Goal: Information Seeking & Learning: Learn about a topic

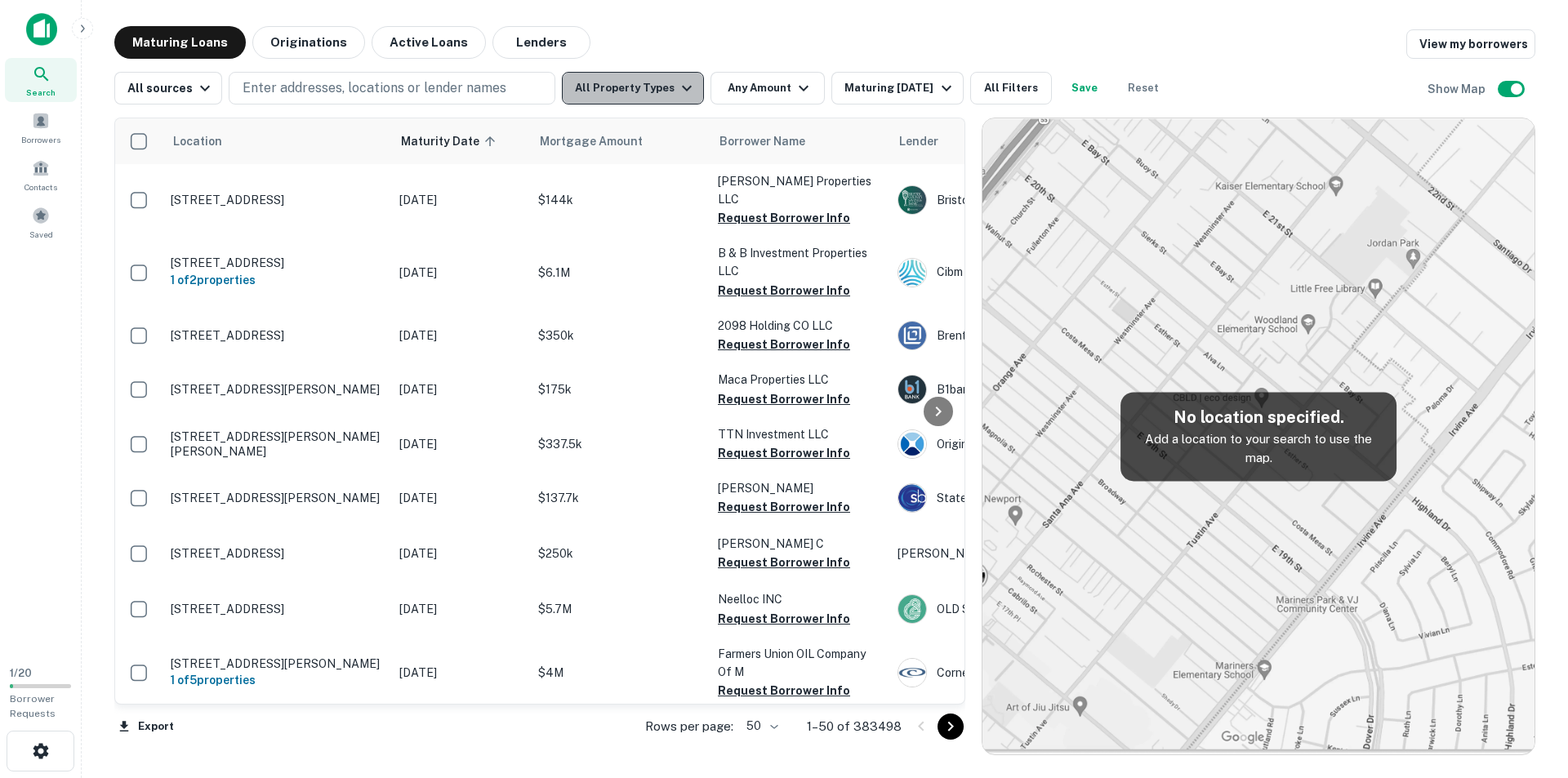
click at [631, 96] on button "All Property Types" at bounding box center [632, 88] width 142 height 33
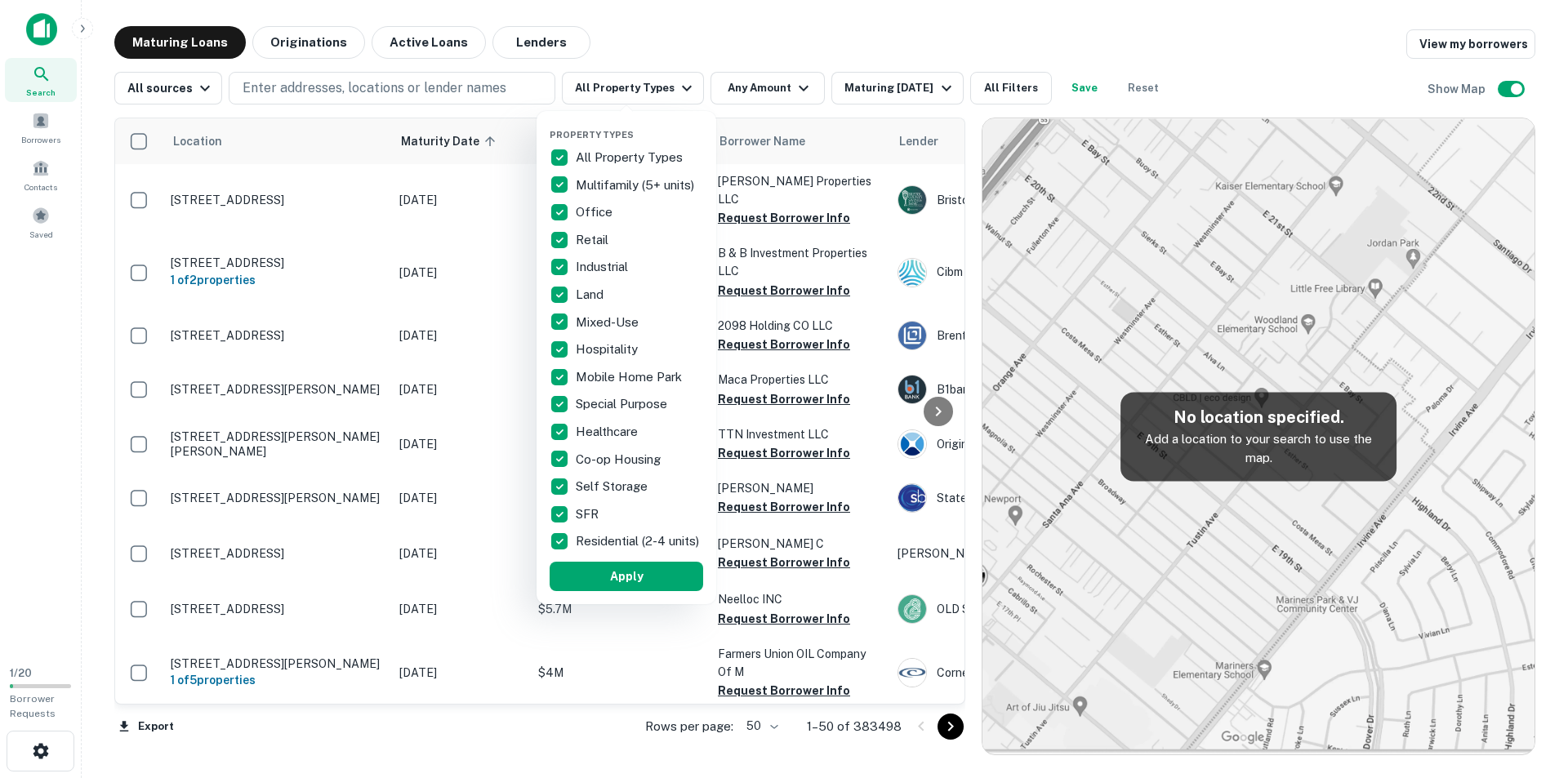
click at [585, 159] on p "All Property Types" at bounding box center [630, 158] width 110 height 19
click at [604, 181] on p "Multifamily (5+ units)" at bounding box center [636, 186] width 122 height 19
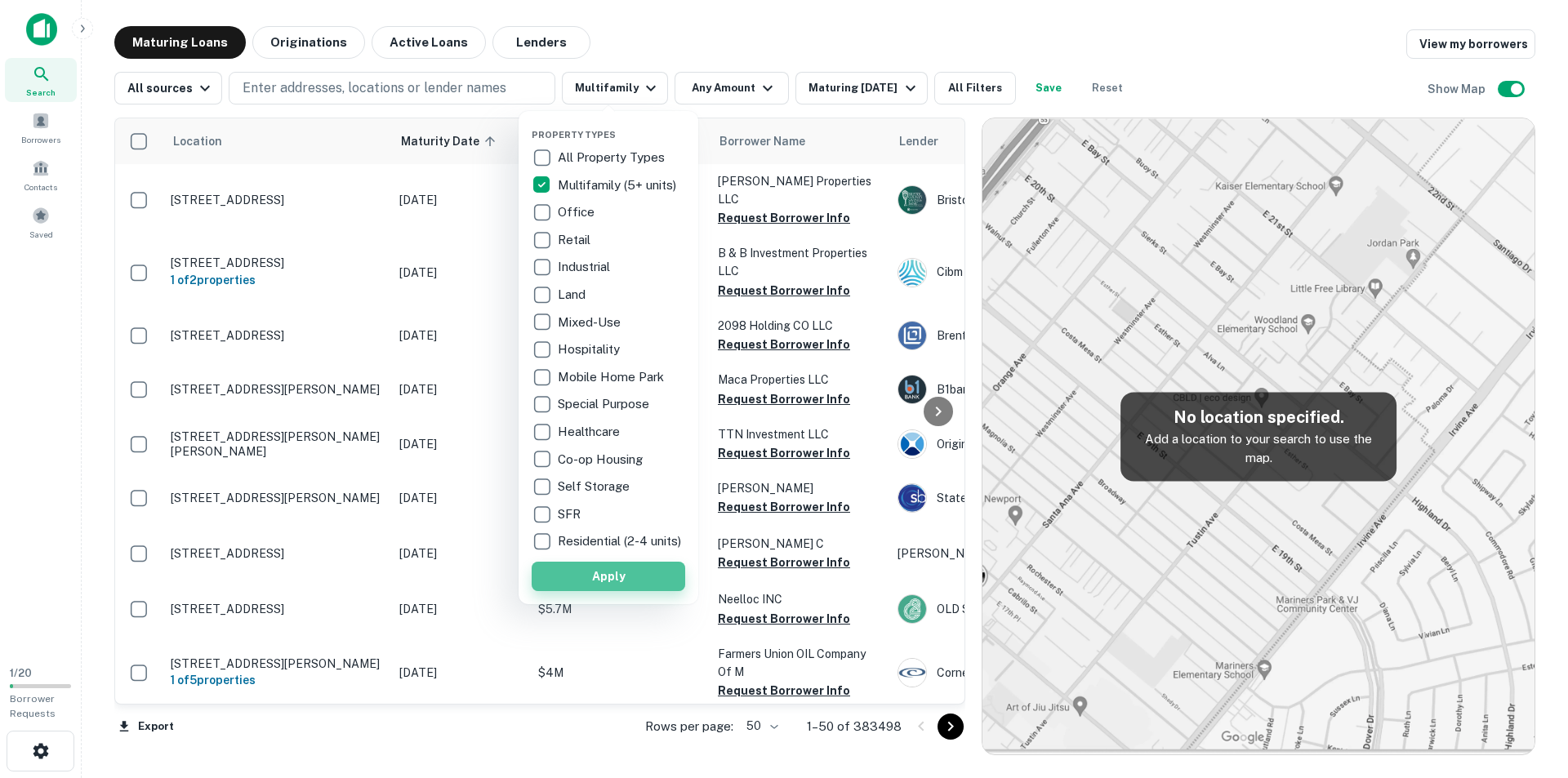
click at [632, 591] on button "Apply" at bounding box center [608, 576] width 154 height 29
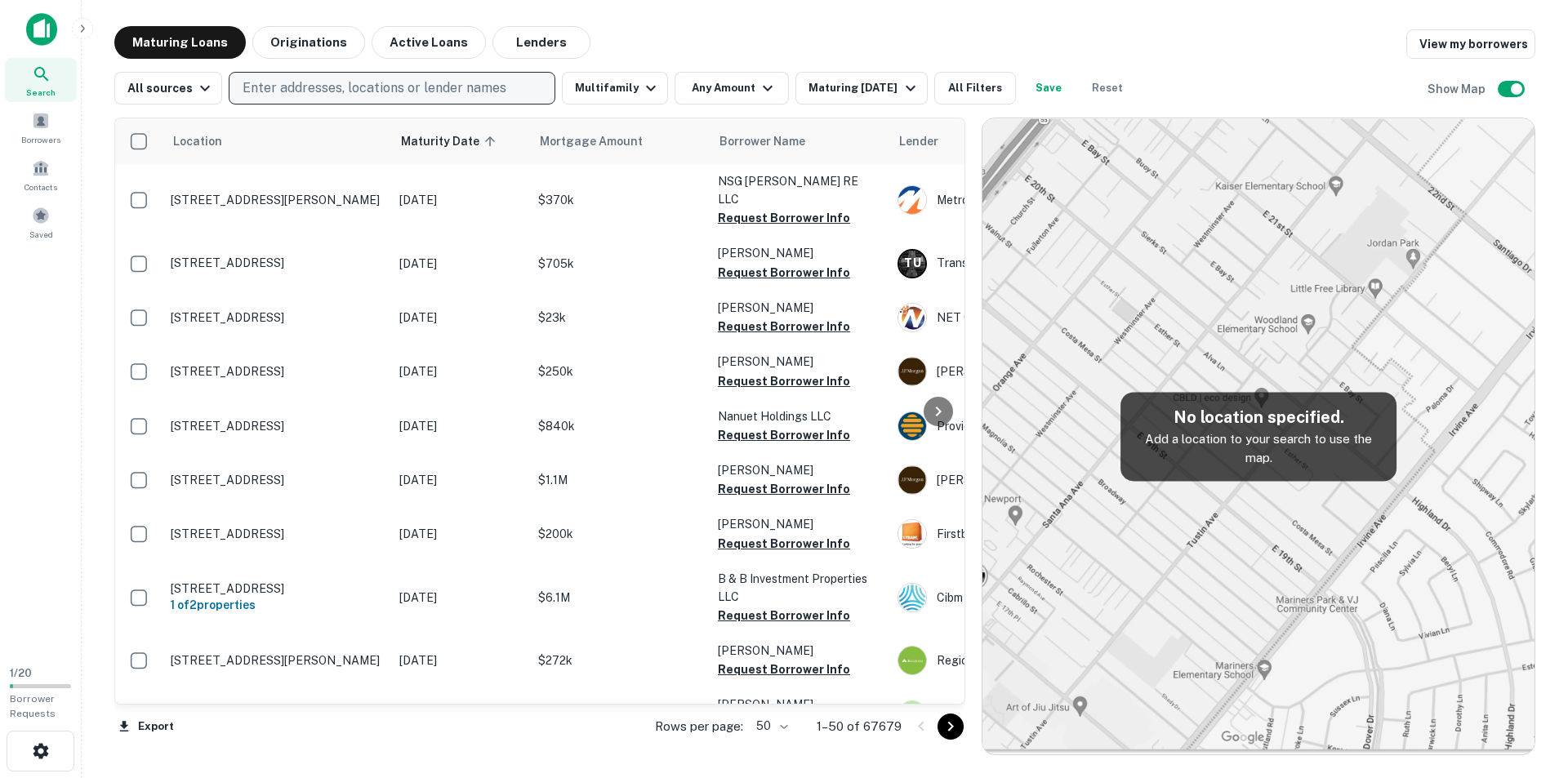
click at [346, 82] on p "Enter addresses, locations or lender names" at bounding box center [374, 88] width 264 height 19
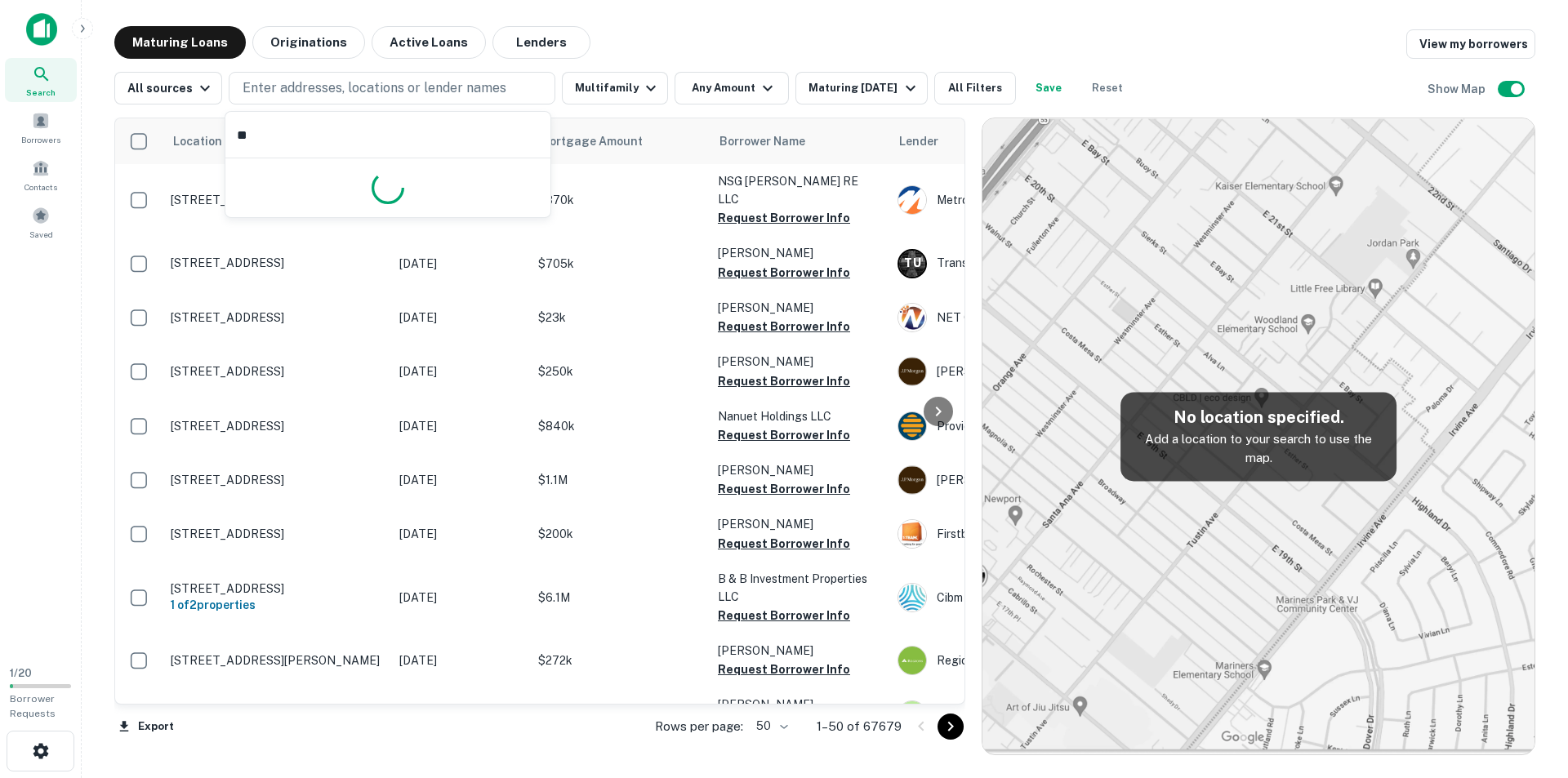
type input "***"
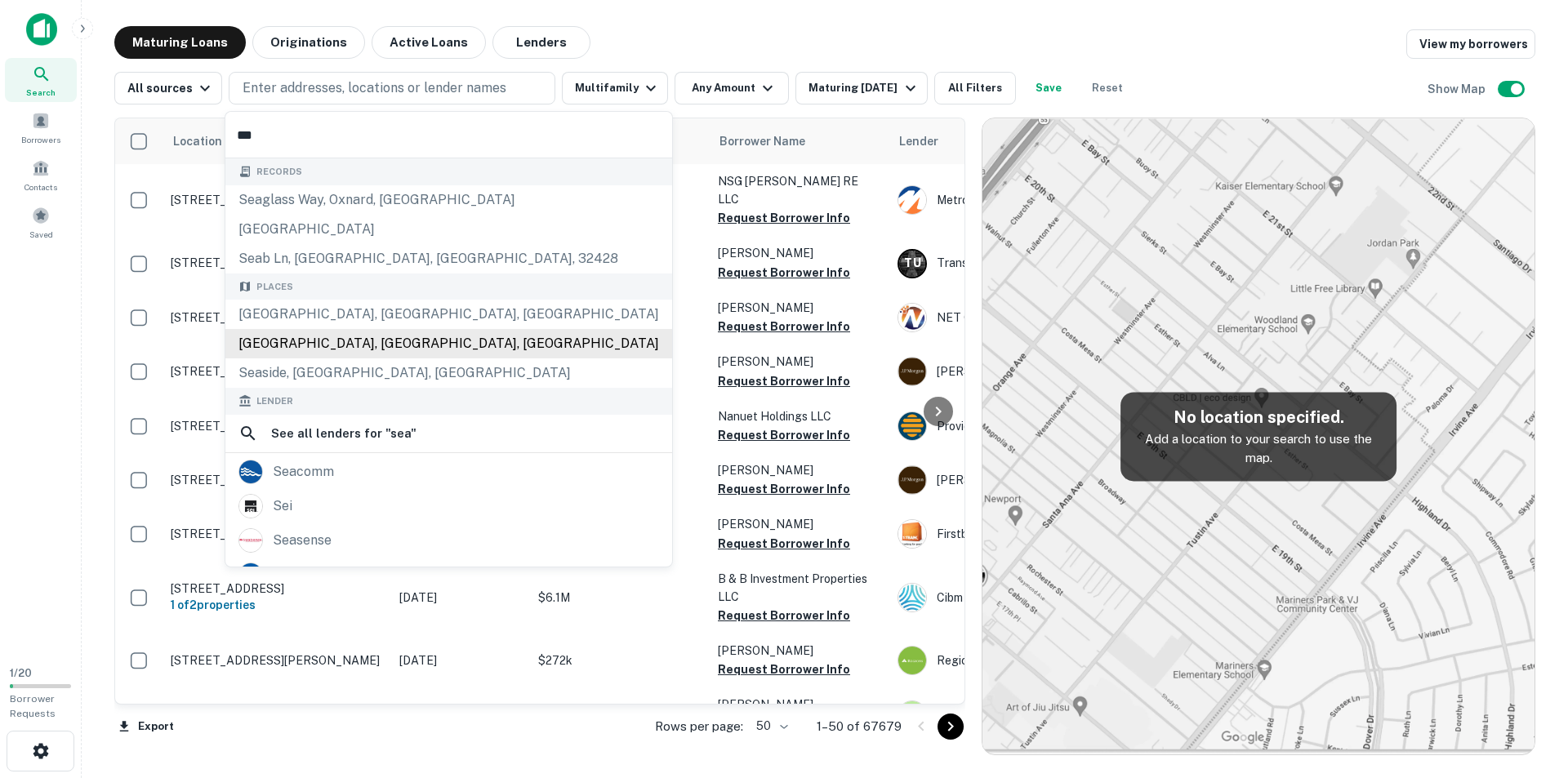
click at [340, 339] on div "Places [GEOGRAPHIC_DATA], [GEOGRAPHIC_DATA], [GEOGRAPHIC_DATA] [GEOGRAPHIC_DATA…" at bounding box center [449, 331] width 447 height 115
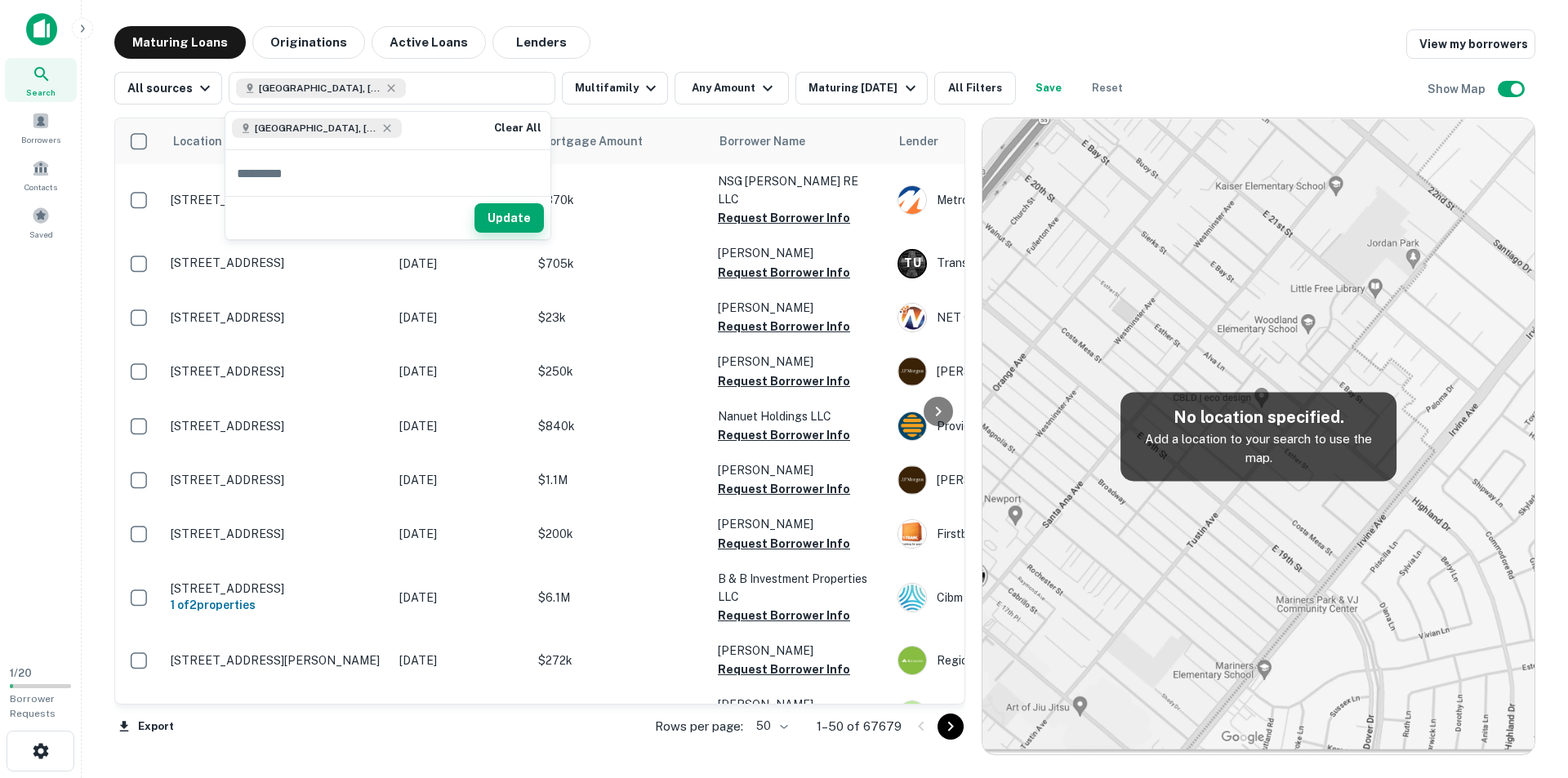
click at [509, 222] on button "Update" at bounding box center [509, 217] width 70 height 29
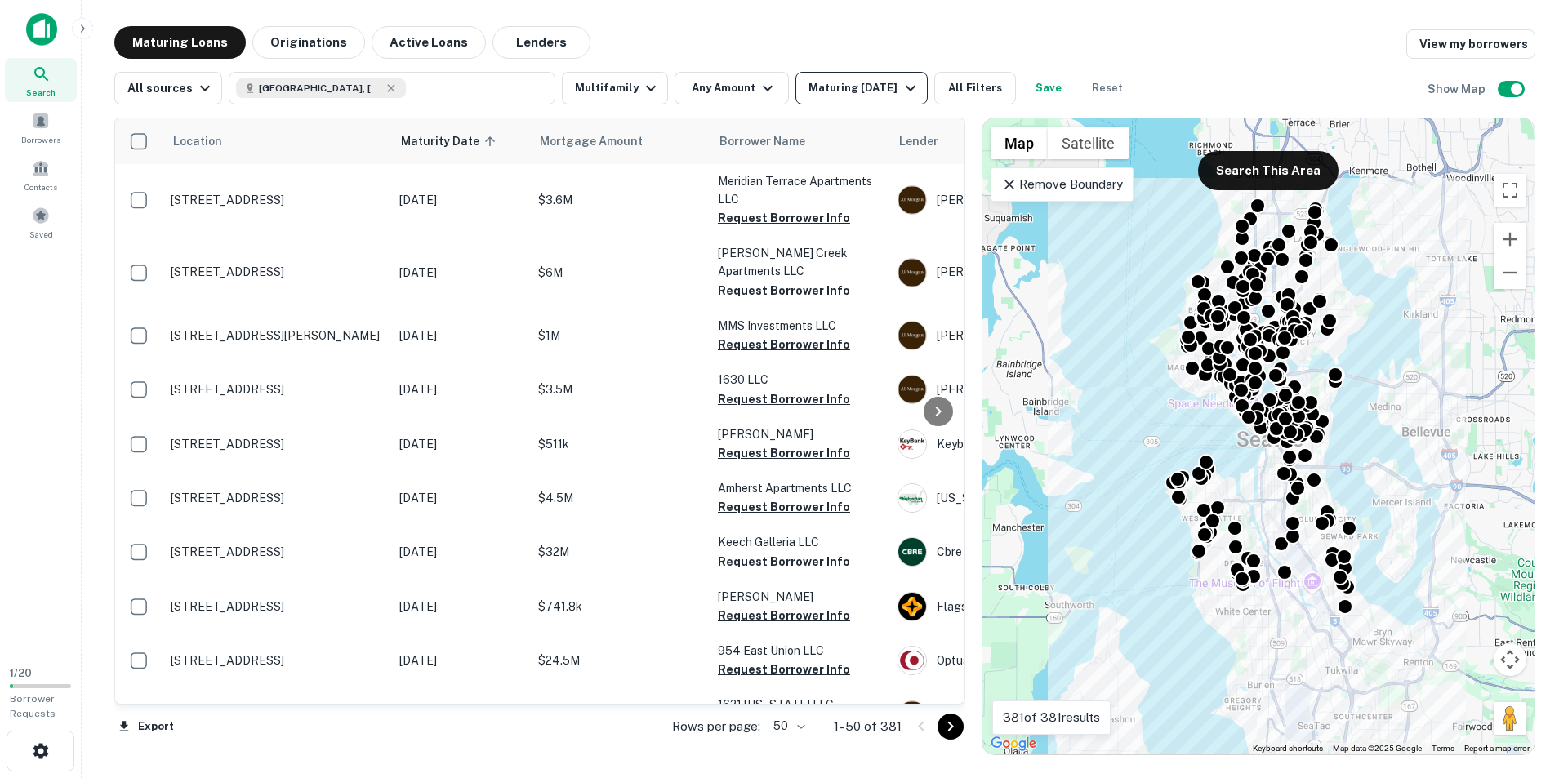
click at [853, 91] on div "Maturing [DATE]" at bounding box center [863, 88] width 111 height 19
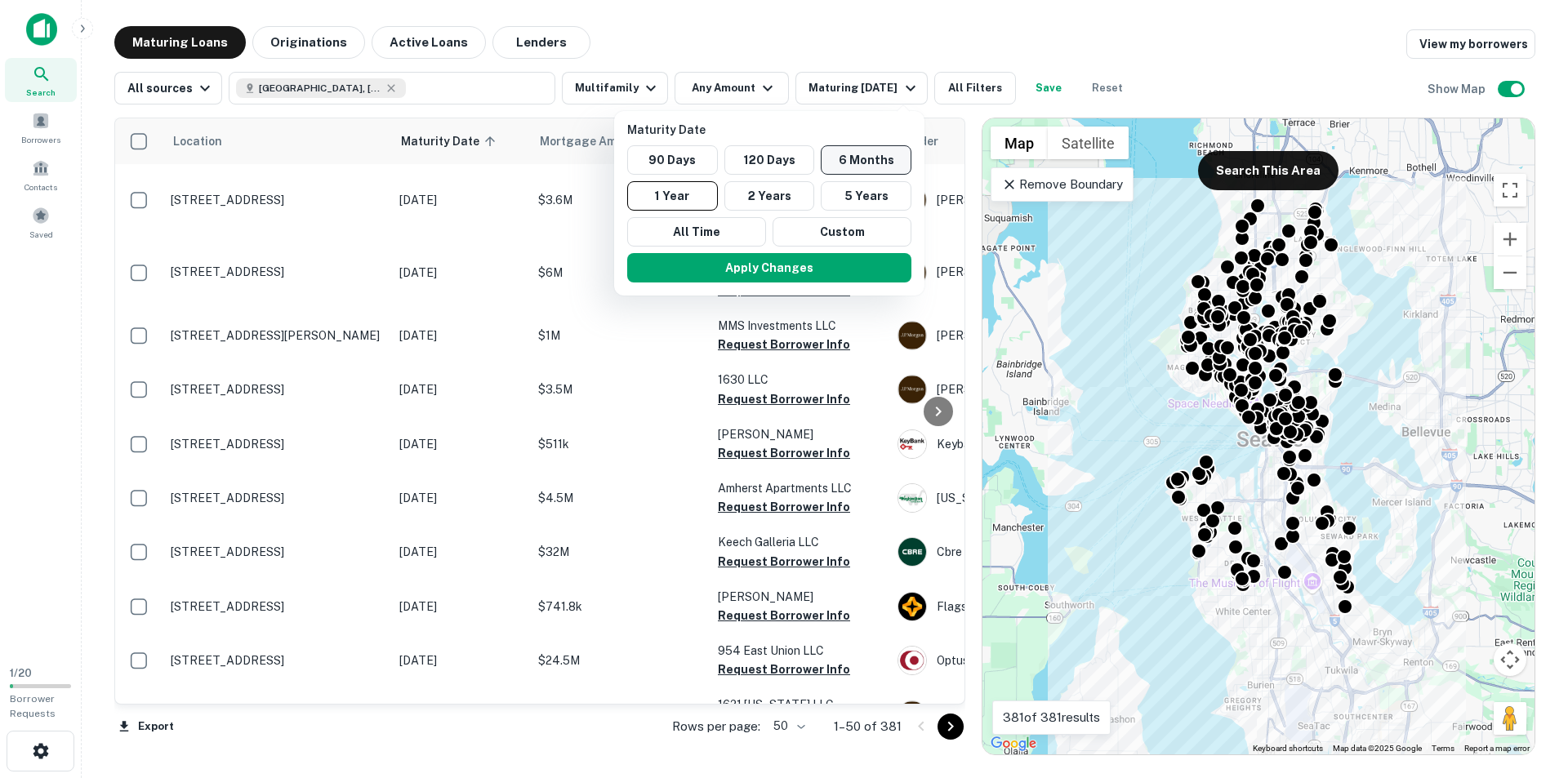
click at [875, 150] on button "6 Months" at bounding box center [866, 159] width 91 height 29
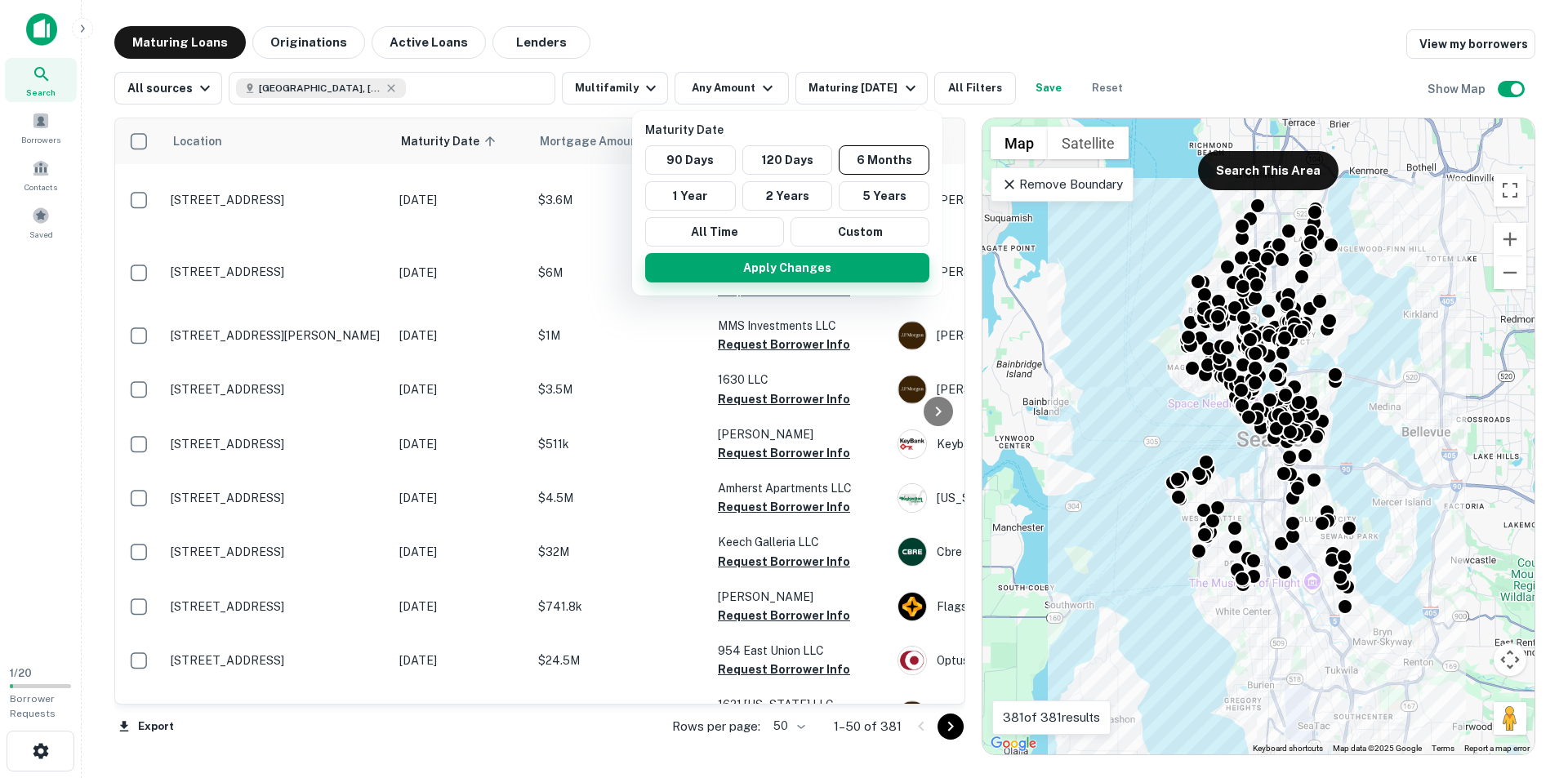
click at [712, 261] on button "Apply Changes" at bounding box center [787, 268] width 284 height 29
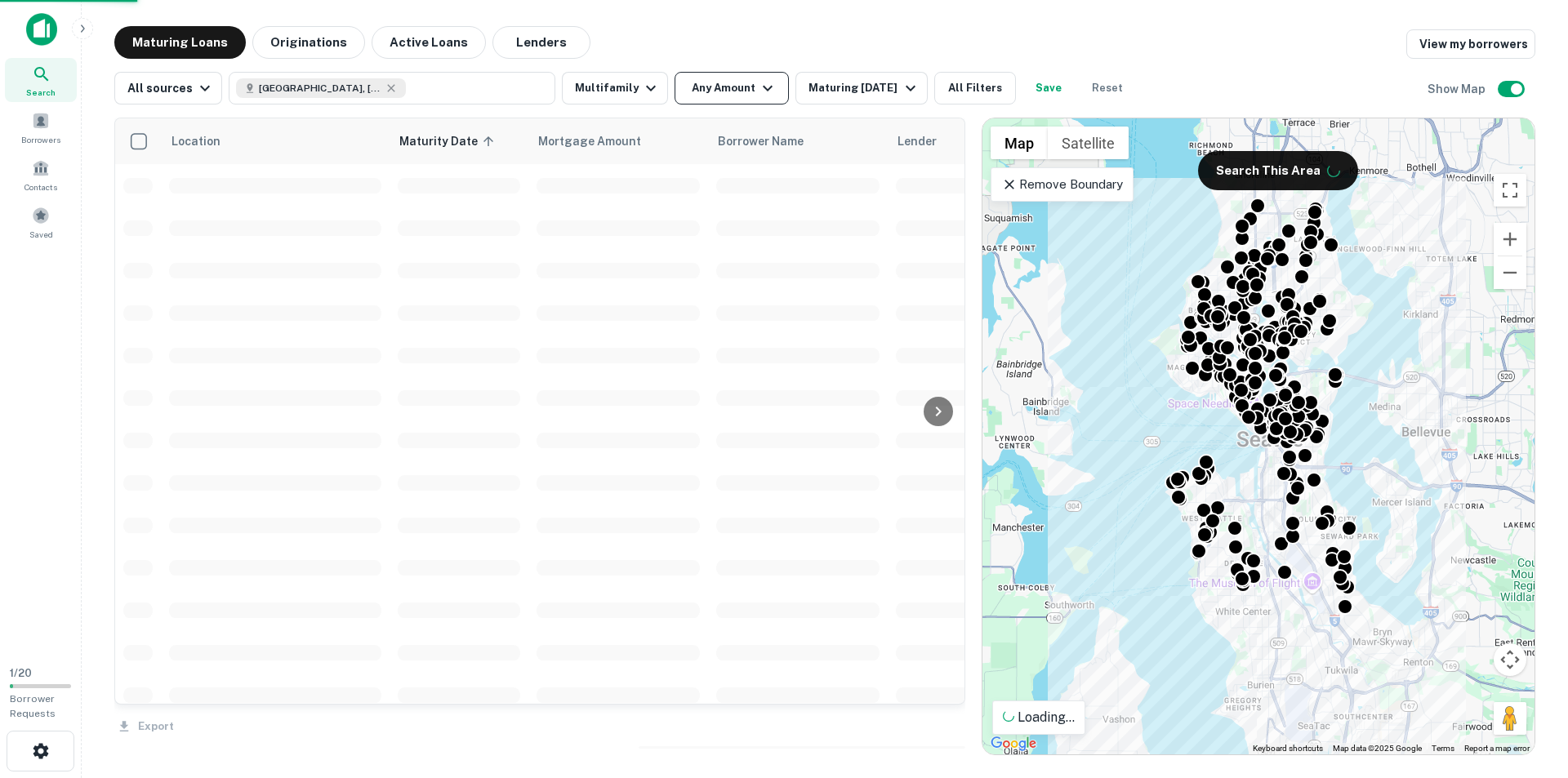
click at [745, 92] on button "Any Amount" at bounding box center [732, 88] width 114 height 33
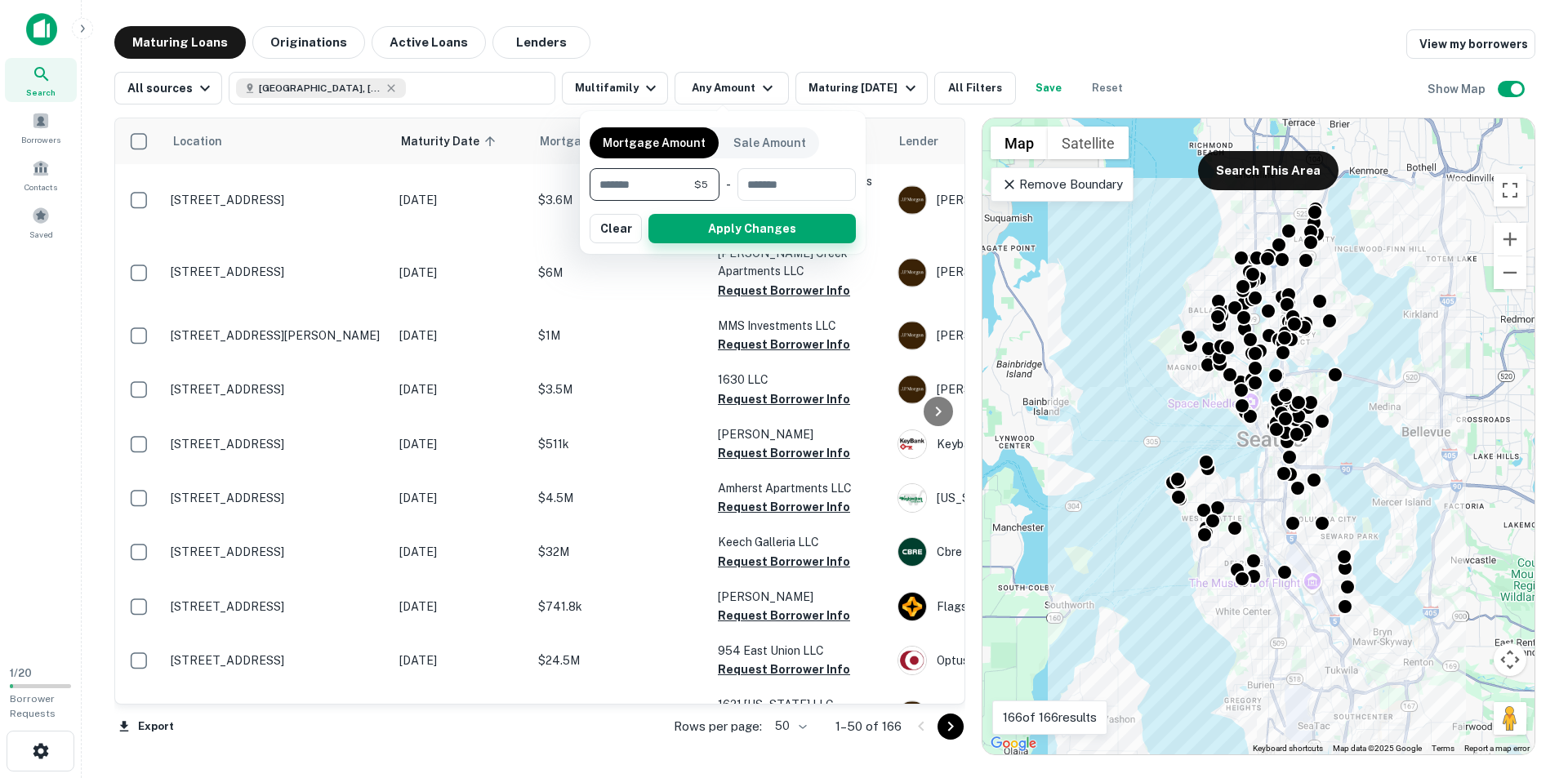
type input "*"
click at [715, 235] on button "Apply Changes" at bounding box center [752, 228] width 208 height 29
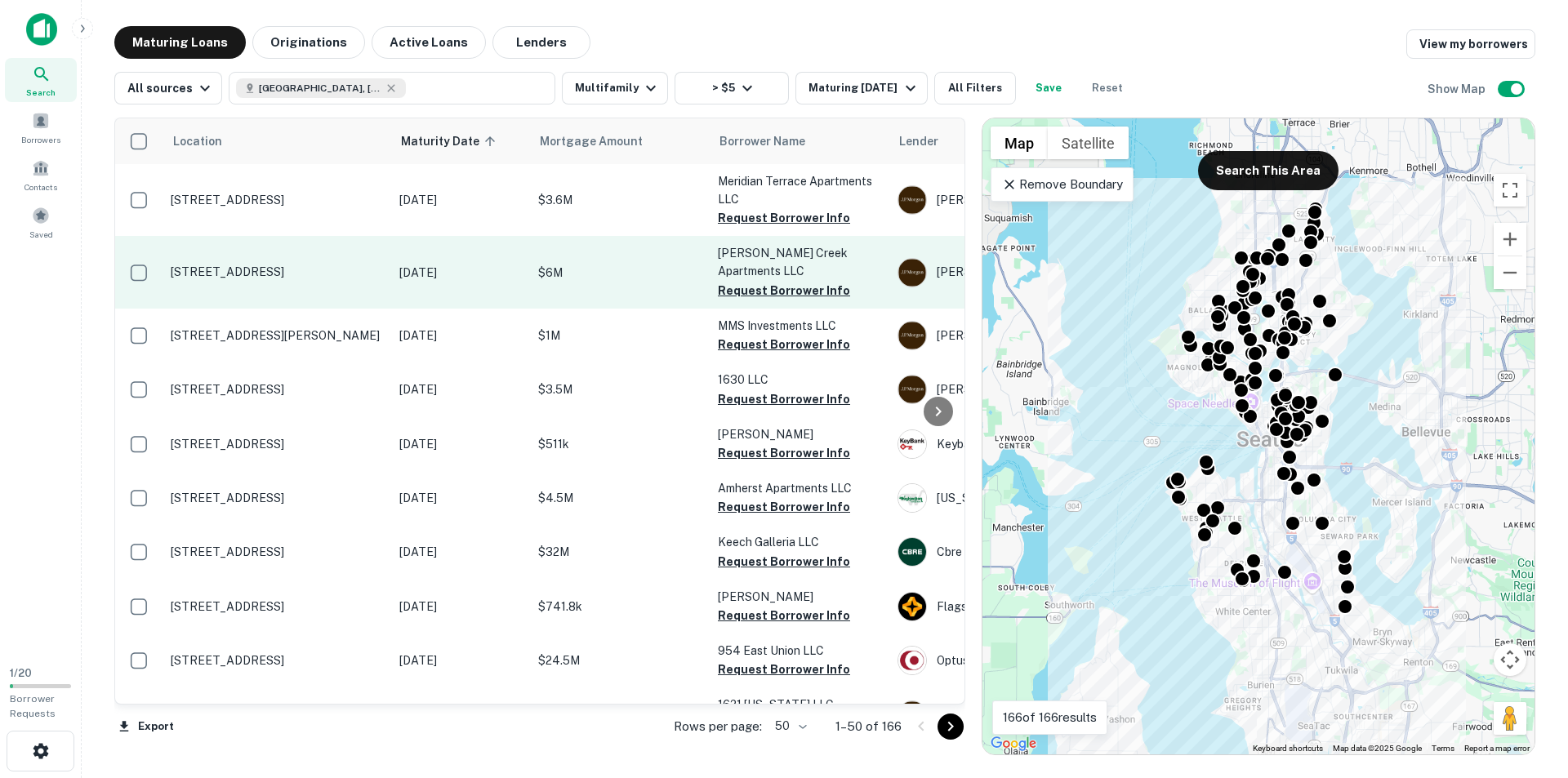
click at [646, 282] on td "$6M" at bounding box center [620, 272] width 180 height 72
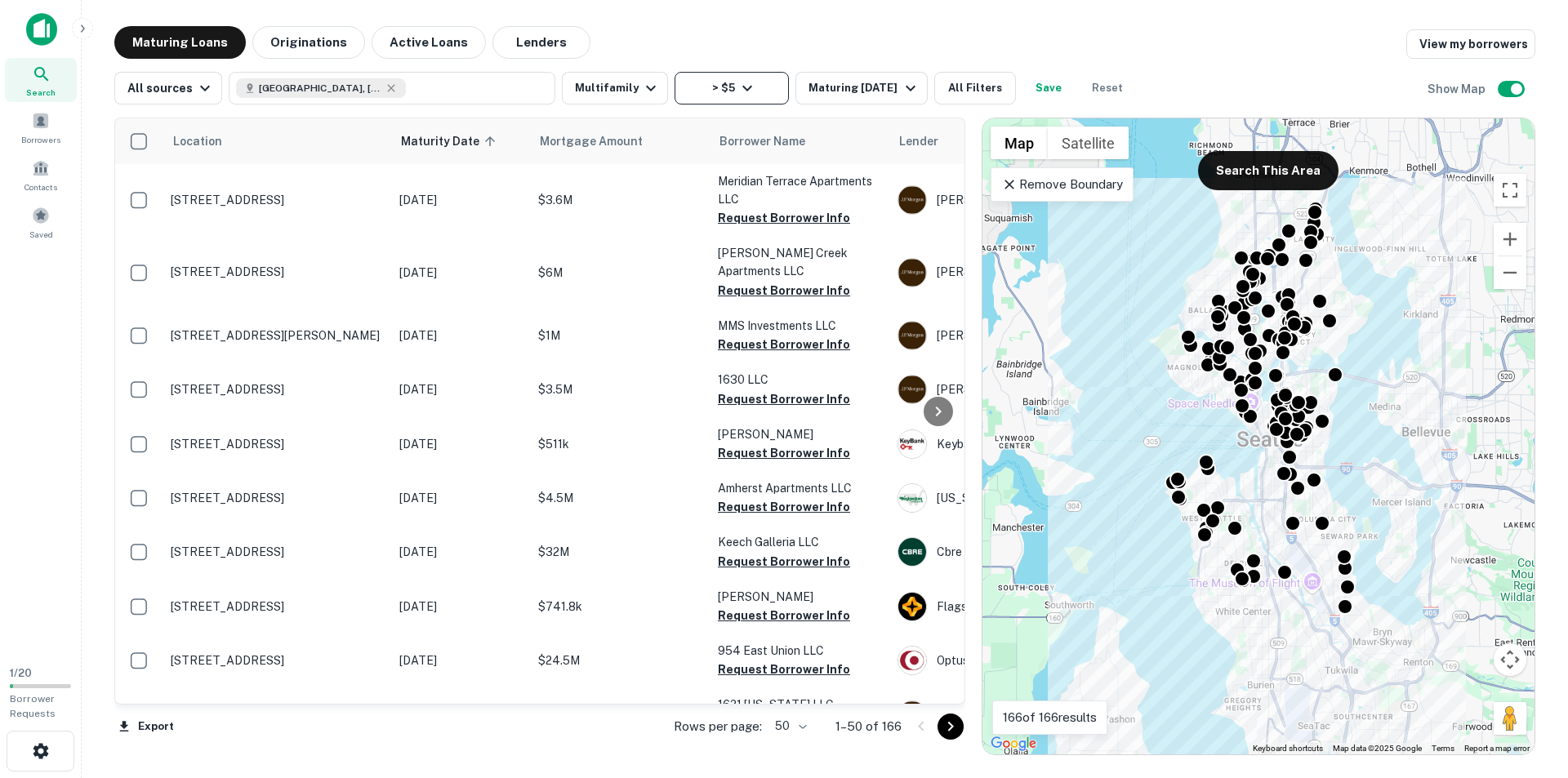
click at [738, 93] on icon "button" at bounding box center [747, 88] width 19 height 19
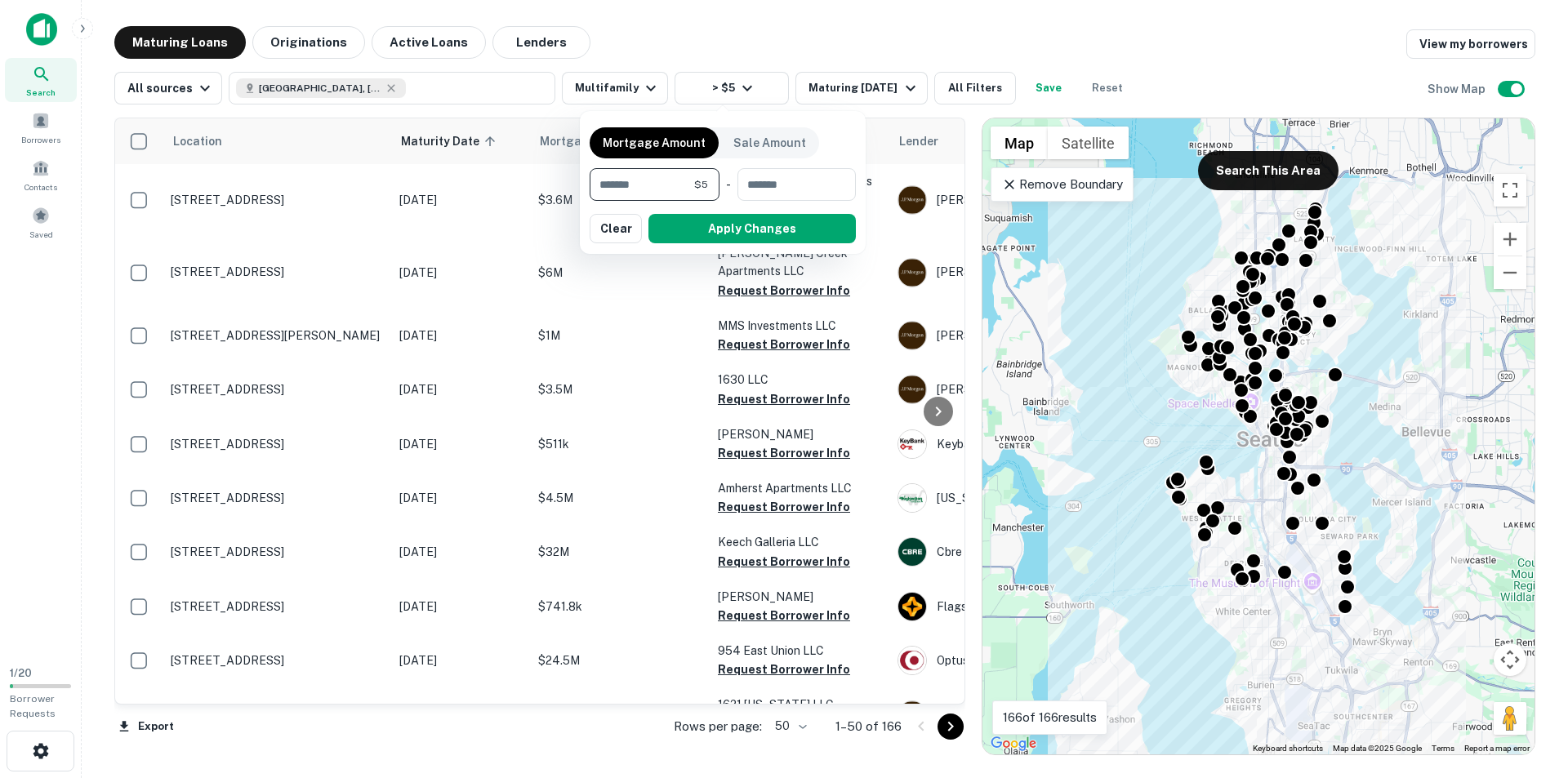
click at [752, 36] on div at bounding box center [784, 389] width 1568 height 778
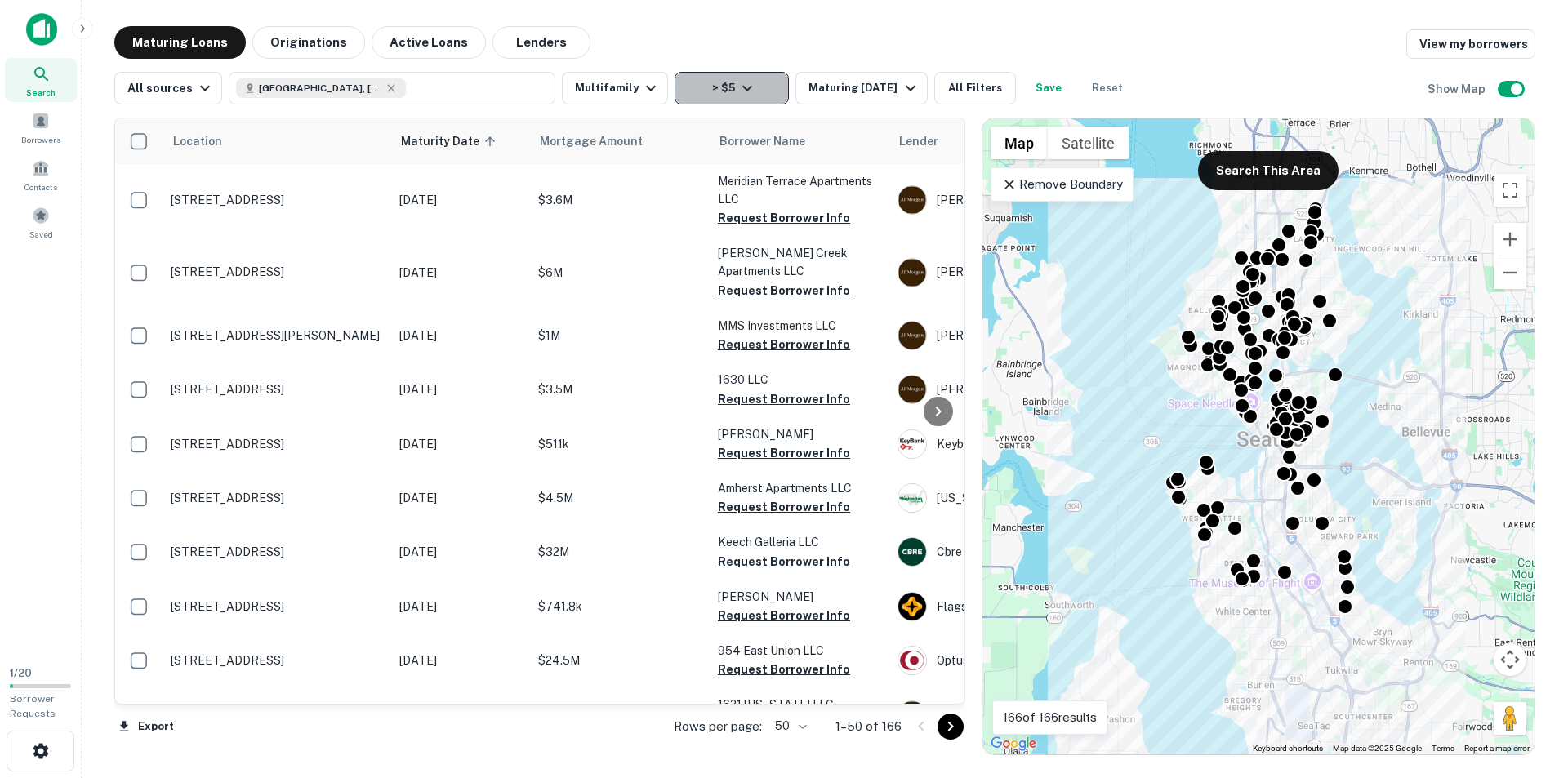
click at [716, 73] on button "> $5" at bounding box center [732, 88] width 114 height 33
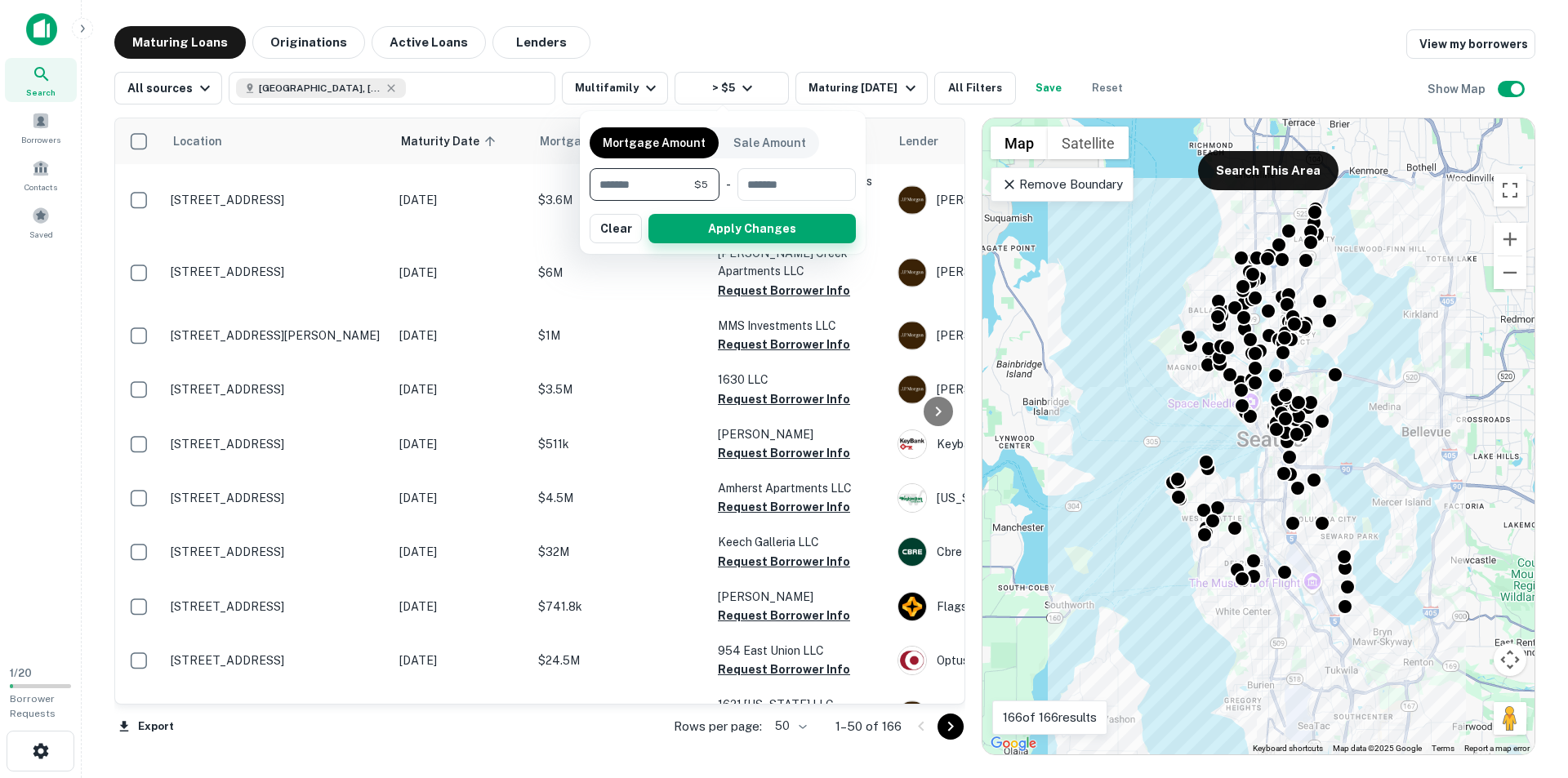
click at [714, 223] on button "Apply Changes" at bounding box center [752, 228] width 208 height 29
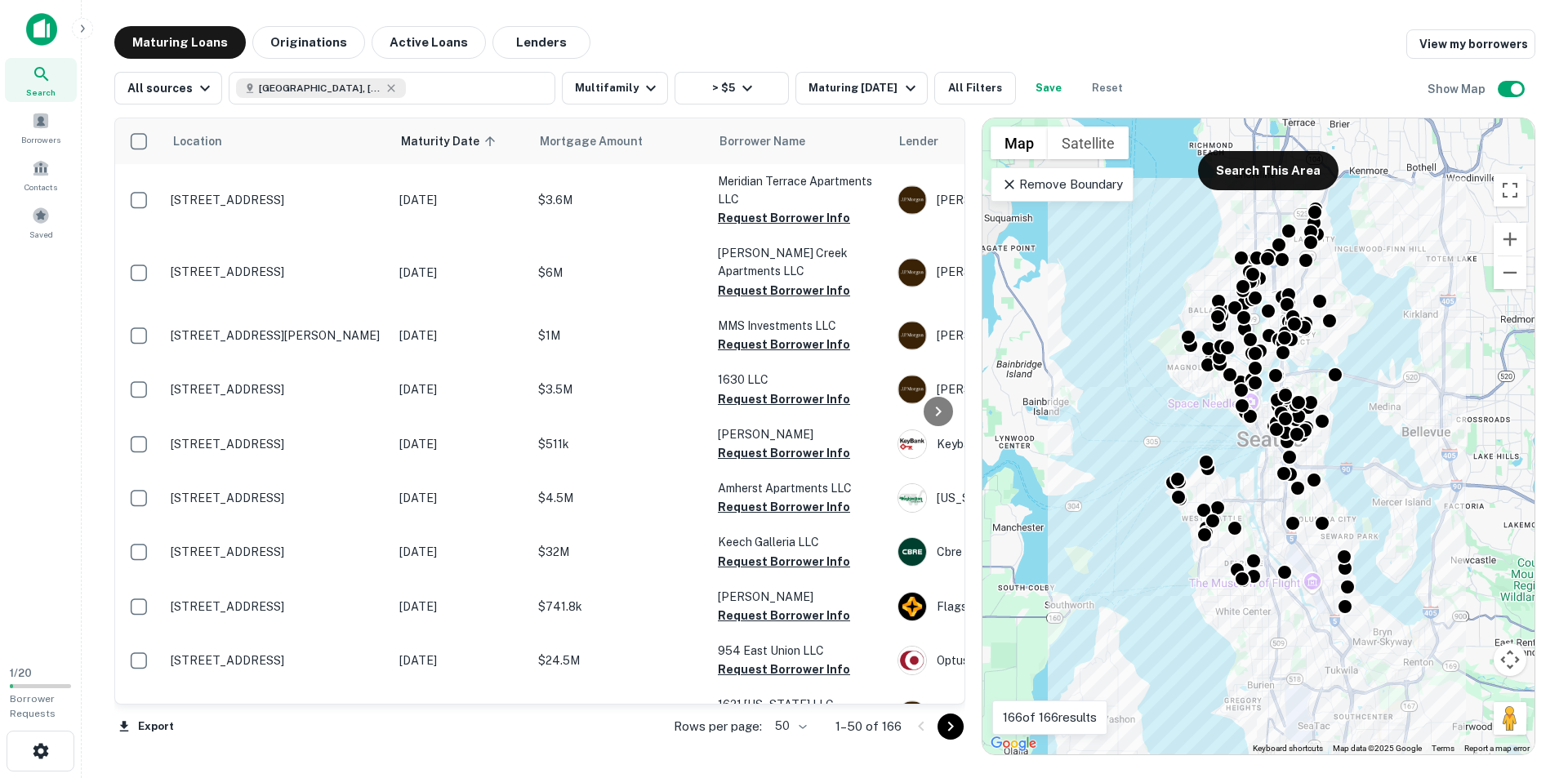
click at [701, 89] on div at bounding box center [784, 389] width 1568 height 778
click at [743, 87] on icon "button" at bounding box center [747, 88] width 19 height 19
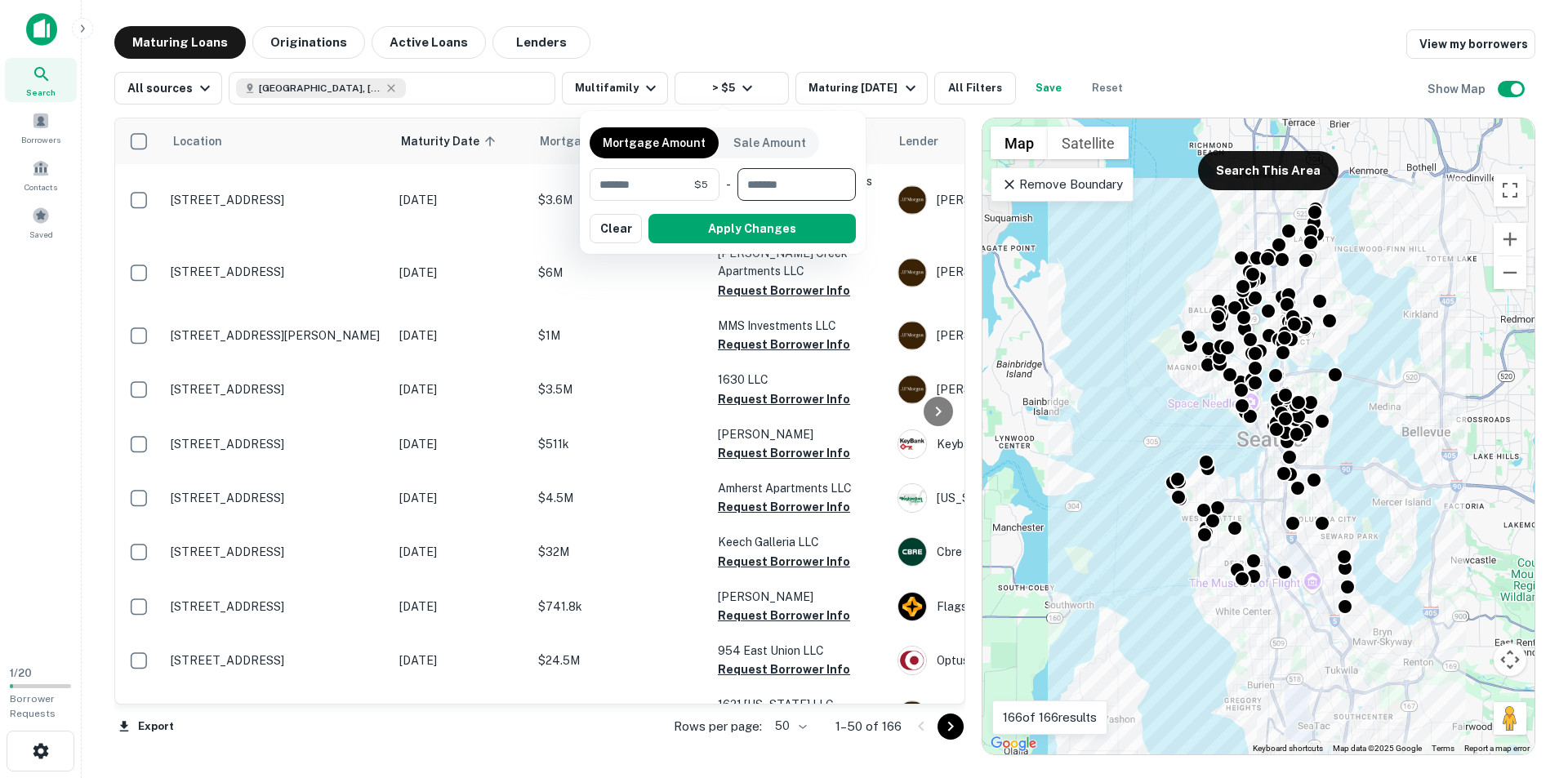
click at [777, 194] on input "number" at bounding box center [791, 185] width 107 height 33
click at [654, 191] on input "*" at bounding box center [642, 185] width 104 height 33
type input "*******"
click at [687, 229] on button "Apply Changes" at bounding box center [752, 228] width 208 height 29
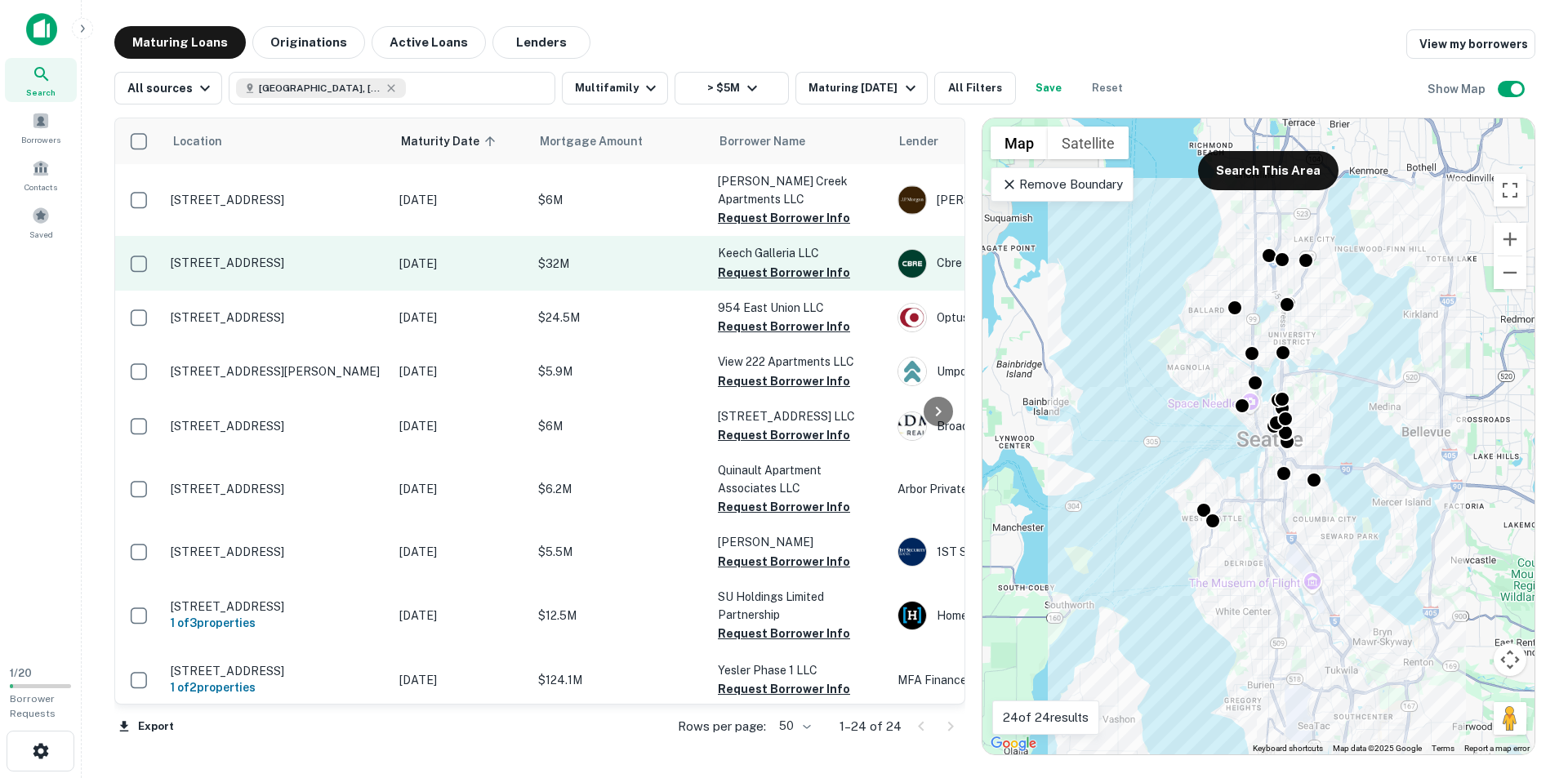
click at [497, 258] on p "[DATE]" at bounding box center [460, 264] width 123 height 18
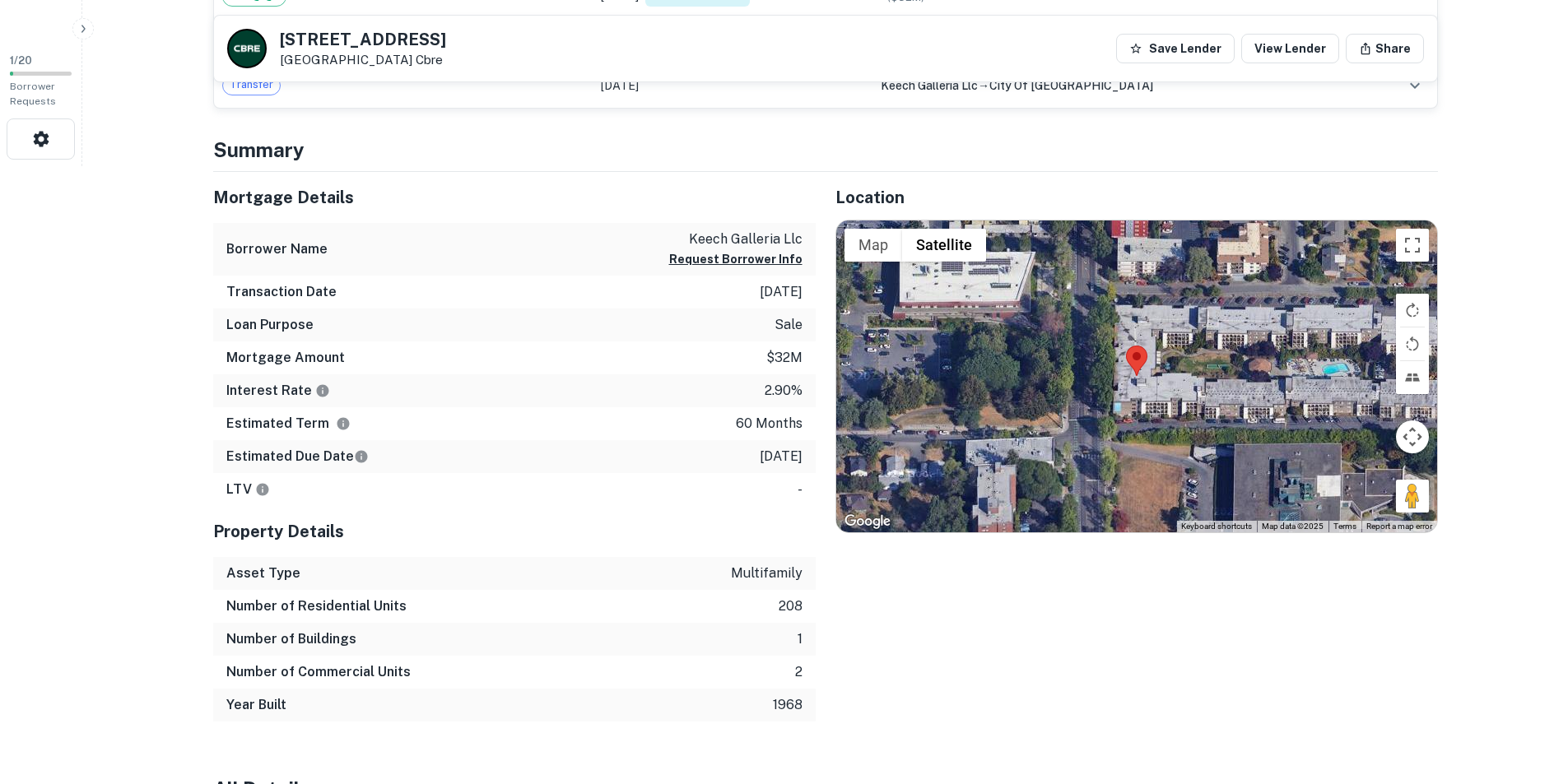
scroll to position [658, 0]
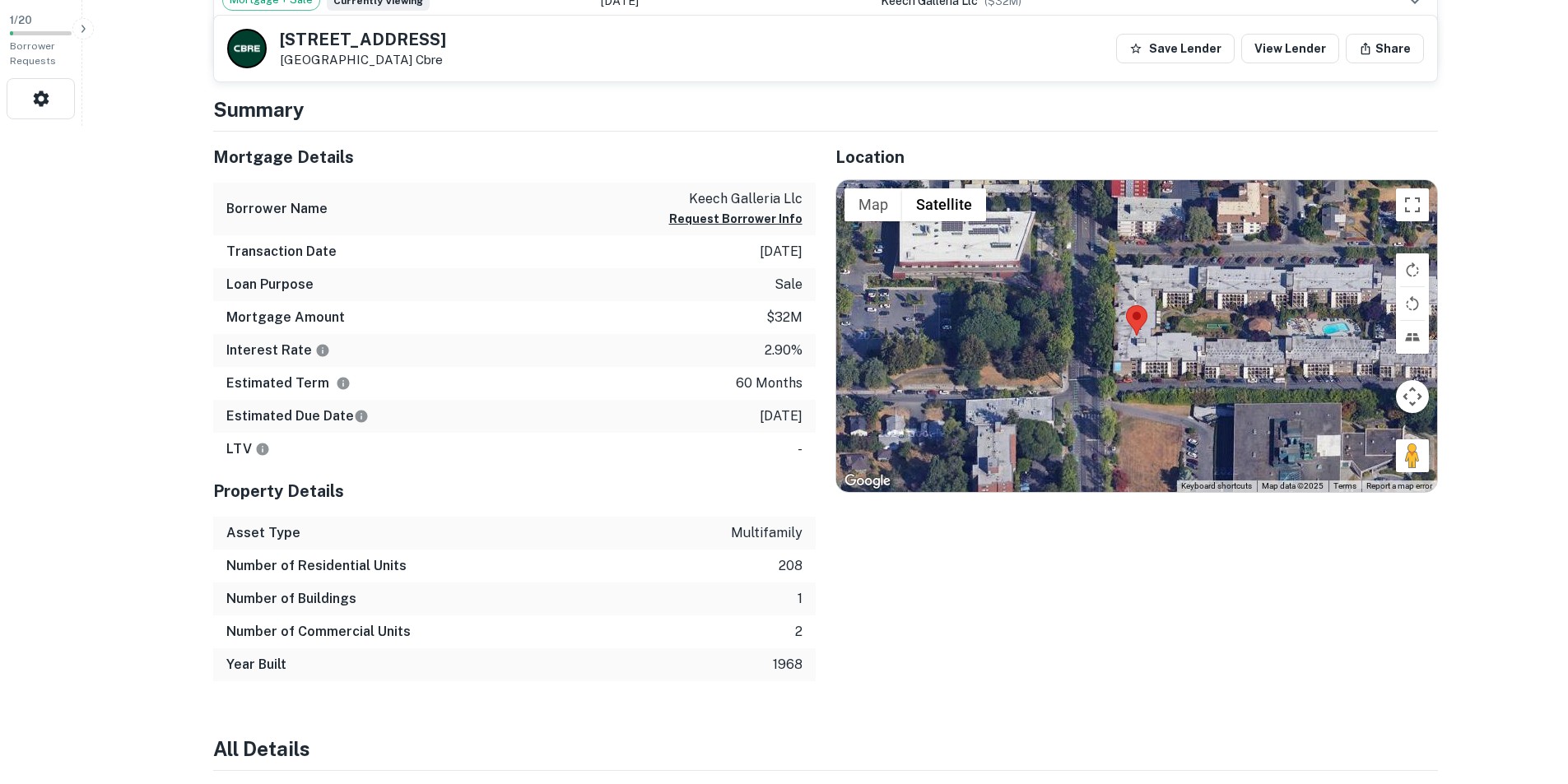
drag, startPoint x: 797, startPoint y: 405, endPoint x: 649, endPoint y: 399, distance: 148.1
click at [653, 399] on div "Mortgage Details Borrower Name keech galleria llc Request Borrower Info Transac…" at bounding box center [515, 299] width 602 height 335
click at [649, 399] on div "Estimated Term 60 months" at bounding box center [515, 384] width 602 height 33
drag, startPoint x: 734, startPoint y: 427, endPoint x: 797, endPoint y: 409, distance: 65.5
click at [797, 409] on div "Estimated Due Date [DATE]" at bounding box center [515, 416] width 602 height 33
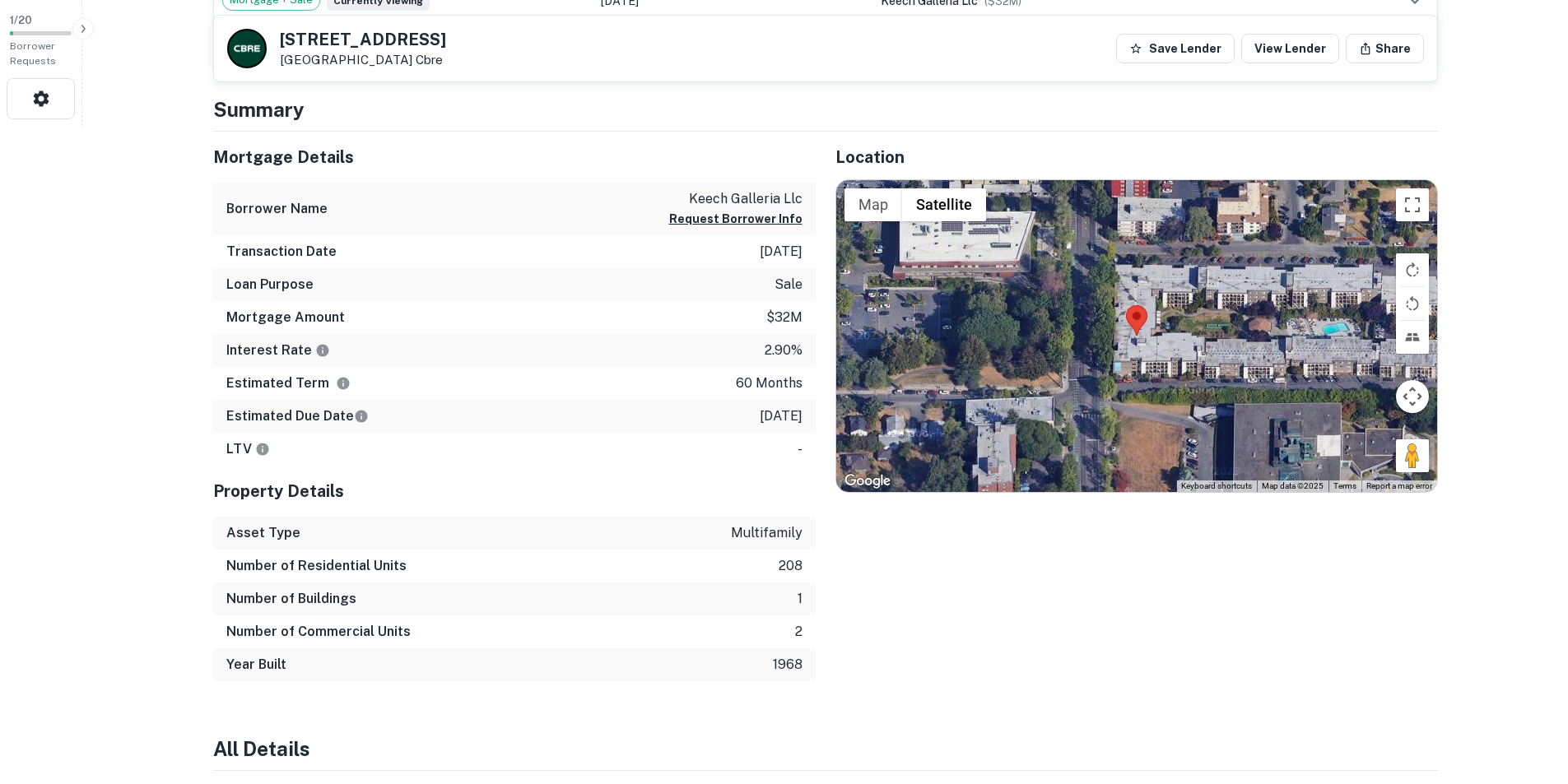
click at [797, 409] on p "[DATE]" at bounding box center [782, 416] width 43 height 19
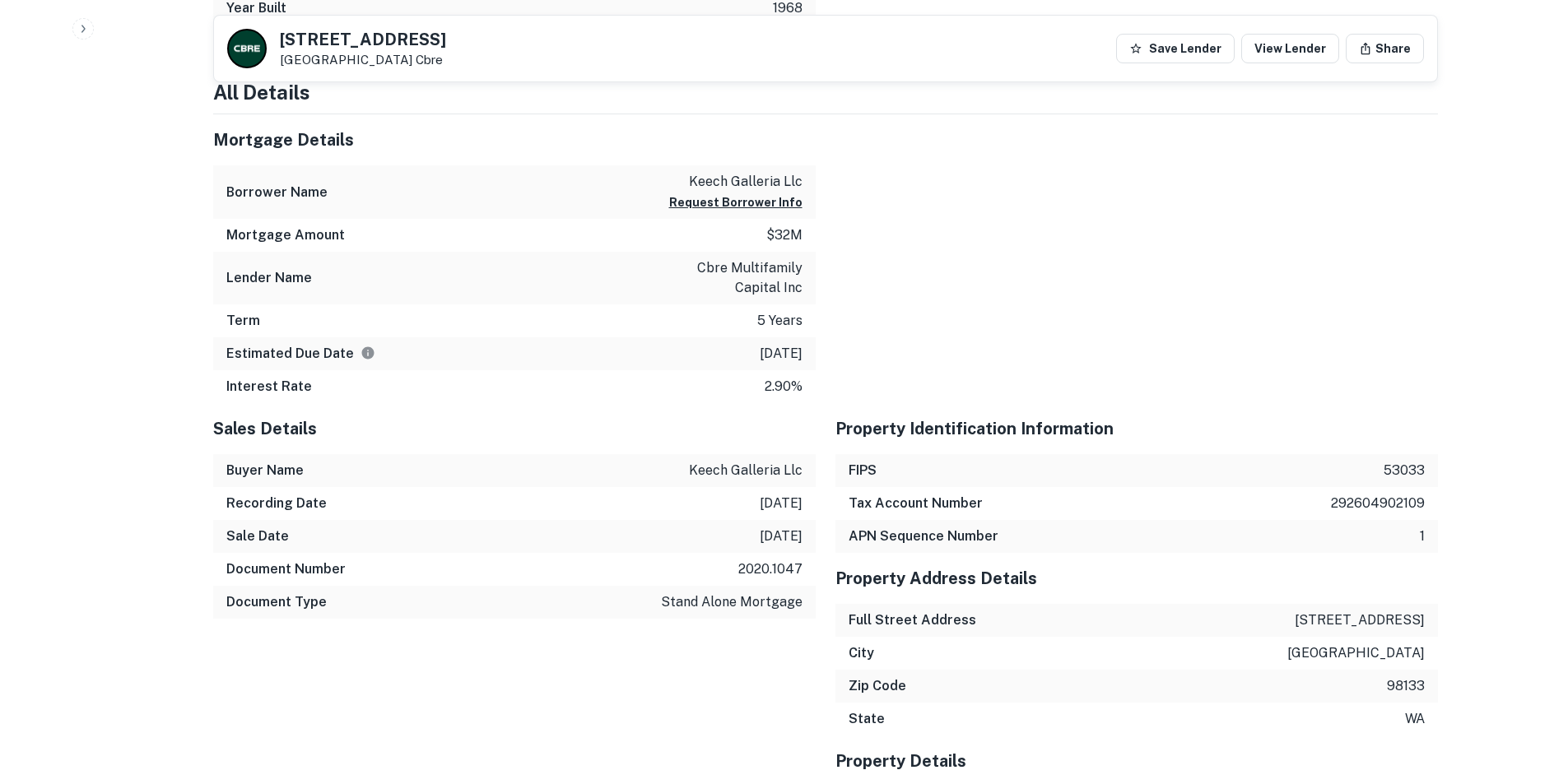
scroll to position [1316, 0]
drag, startPoint x: 693, startPoint y: 285, endPoint x: 771, endPoint y: 291, distance: 78.2
click at [766, 291] on p "cbre multifamily capital inc" at bounding box center [728, 277] width 148 height 40
click at [786, 289] on p "cbre multifamily capital inc" at bounding box center [728, 277] width 148 height 40
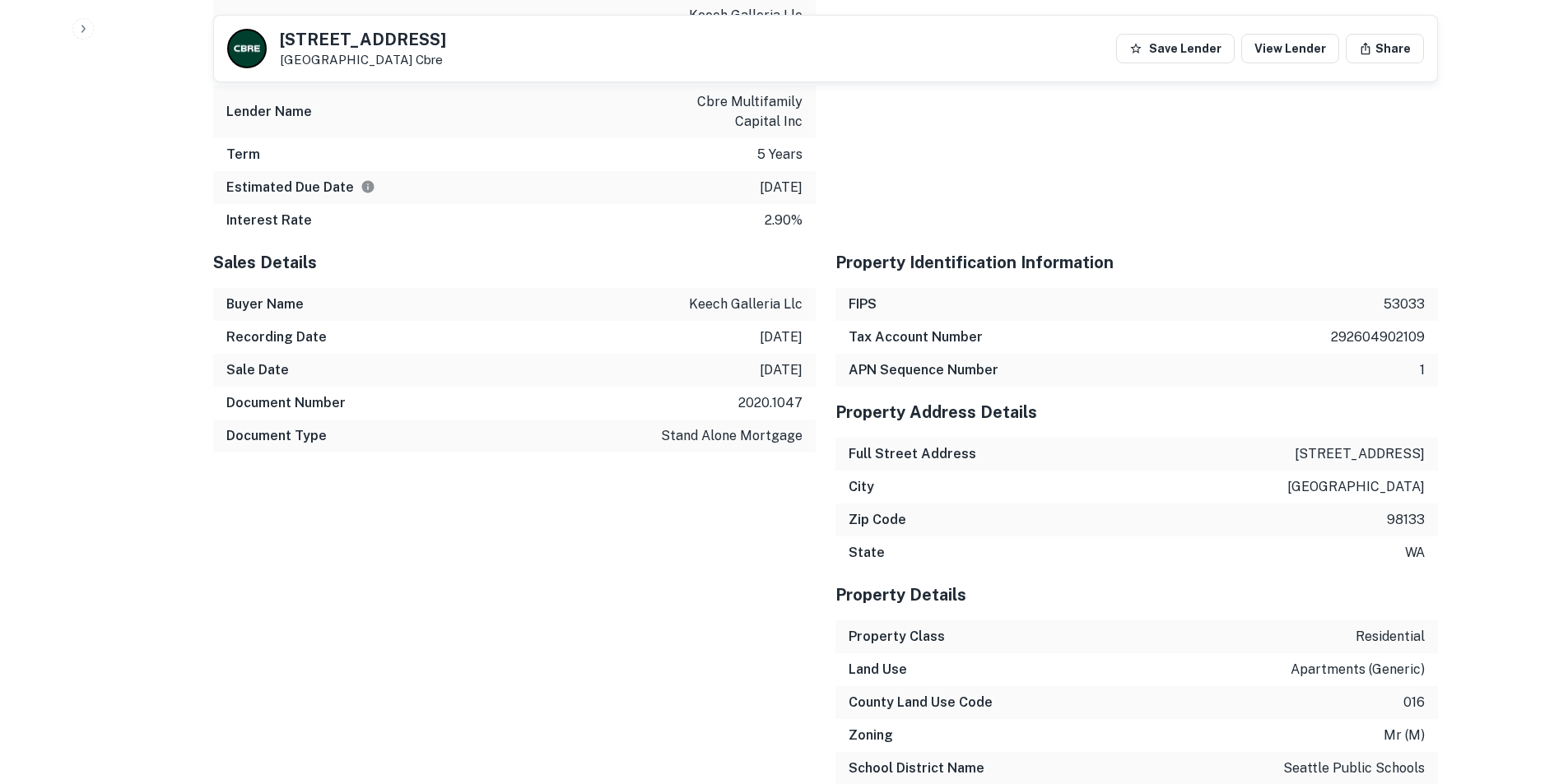
scroll to position [1563, 0]
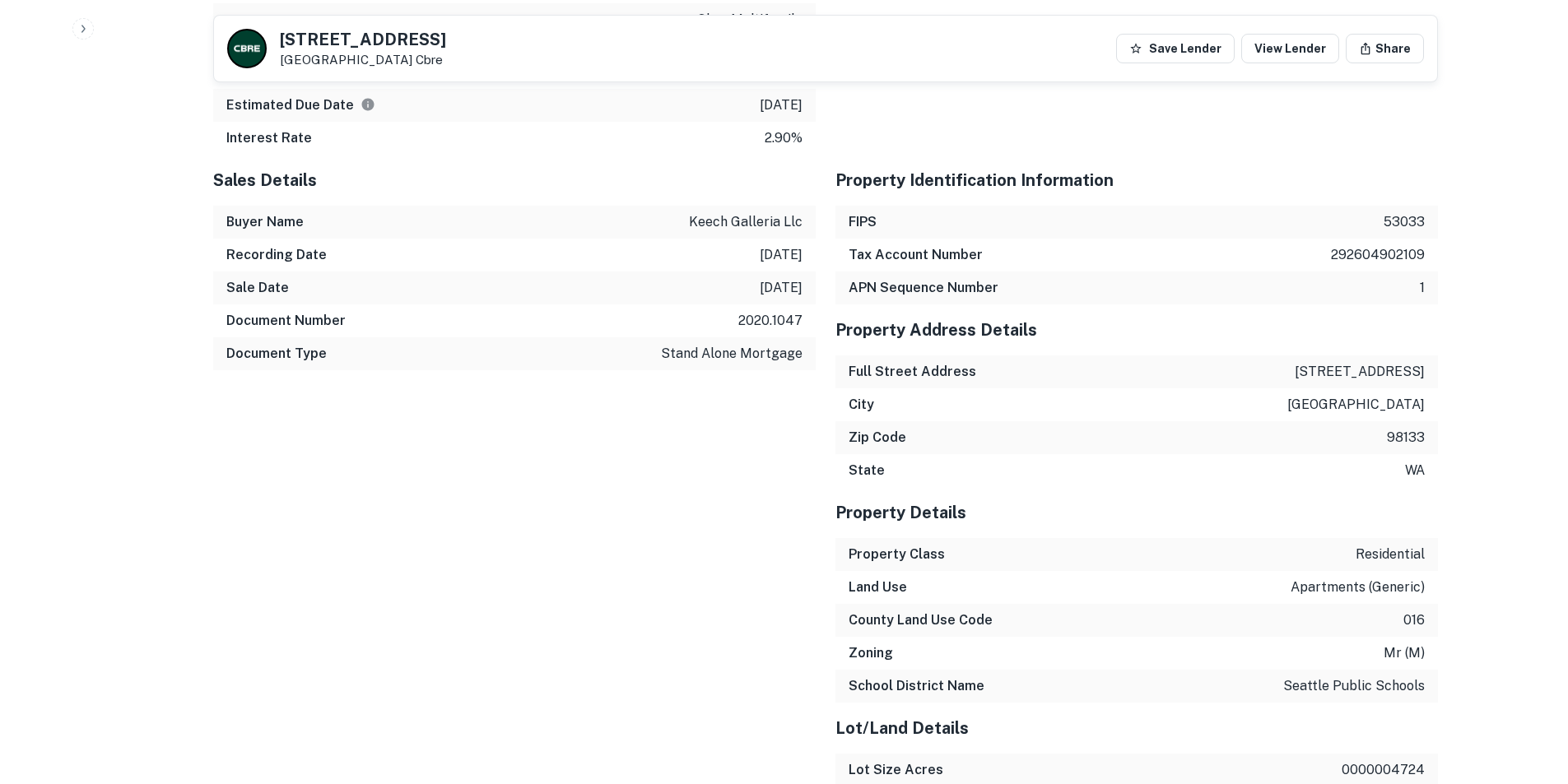
drag, startPoint x: 802, startPoint y: 320, endPoint x: 770, endPoint y: 304, distance: 35.8
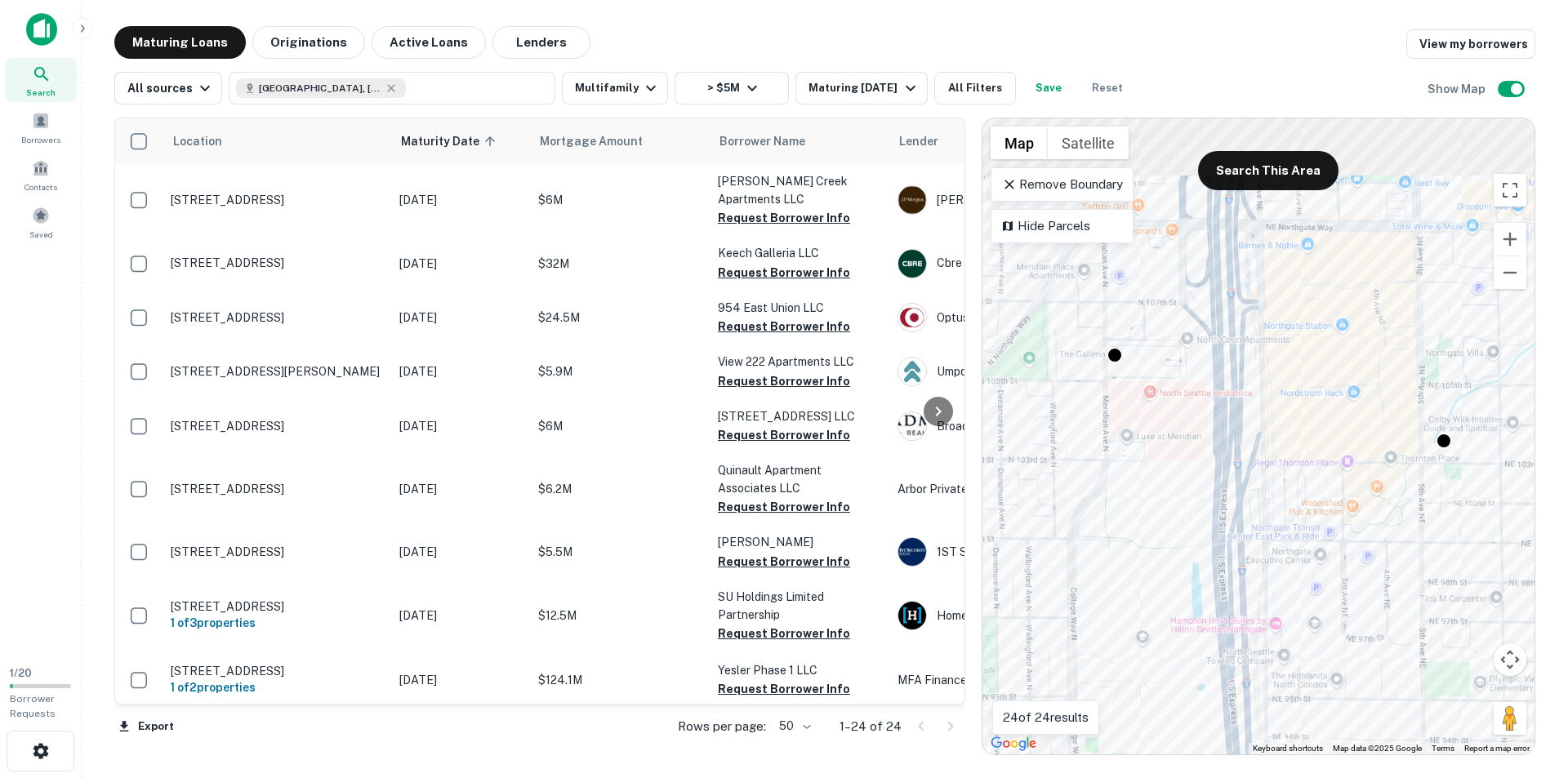
drag, startPoint x: 1166, startPoint y: 390, endPoint x: 1197, endPoint y: 557, distance: 169.9
click at [1197, 557] on div "To activate drag with keyboard, press Alt + Enter. Once in keyboard drag state,…" at bounding box center [1258, 436] width 552 height 636
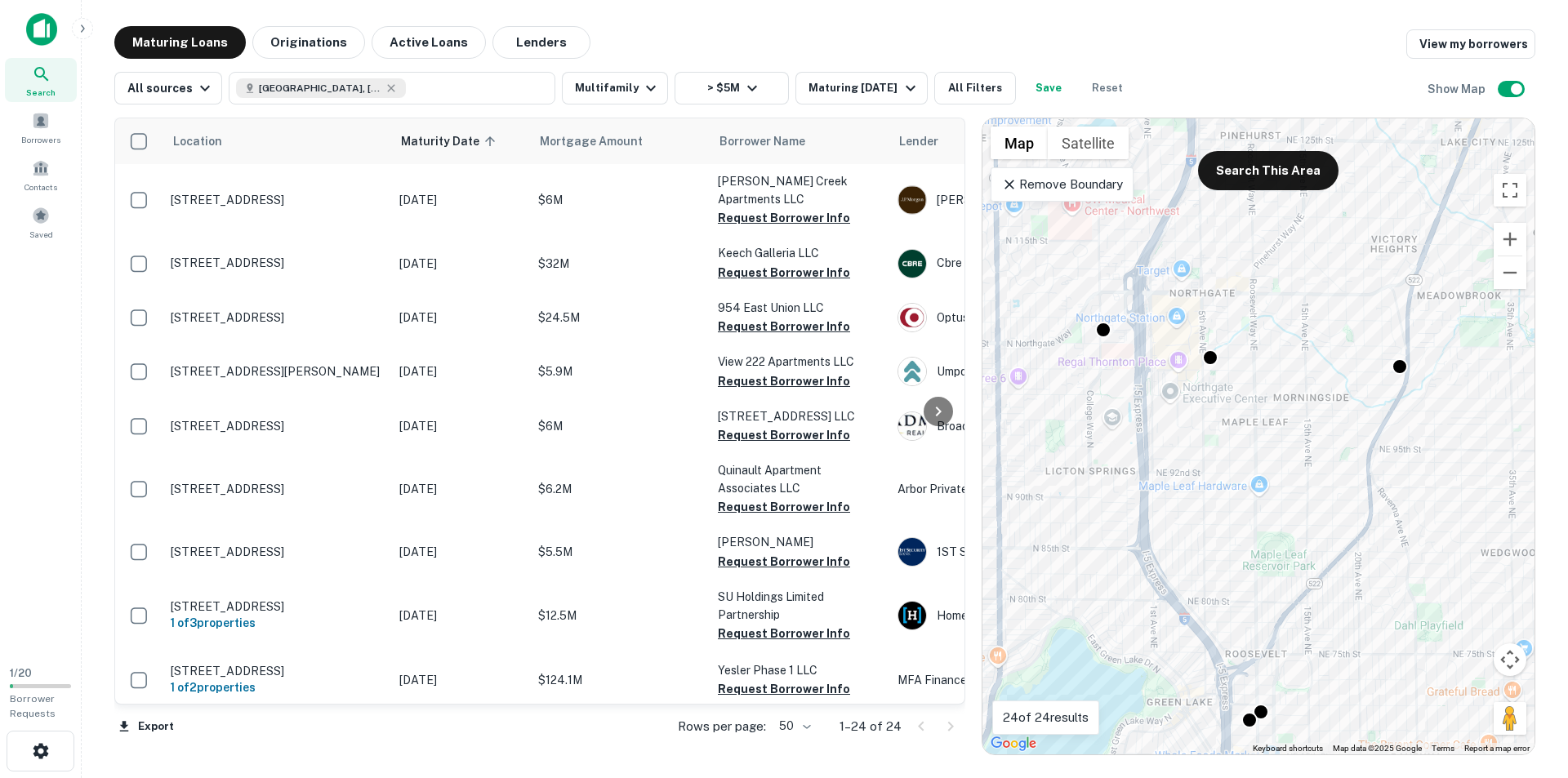
drag, startPoint x: 1334, startPoint y: 655, endPoint x: 1176, endPoint y: 419, distance: 284.0
click at [1176, 419] on div "To activate drag with keyboard, press Alt + Enter. Once in keyboard drag state,…" at bounding box center [1258, 436] width 552 height 636
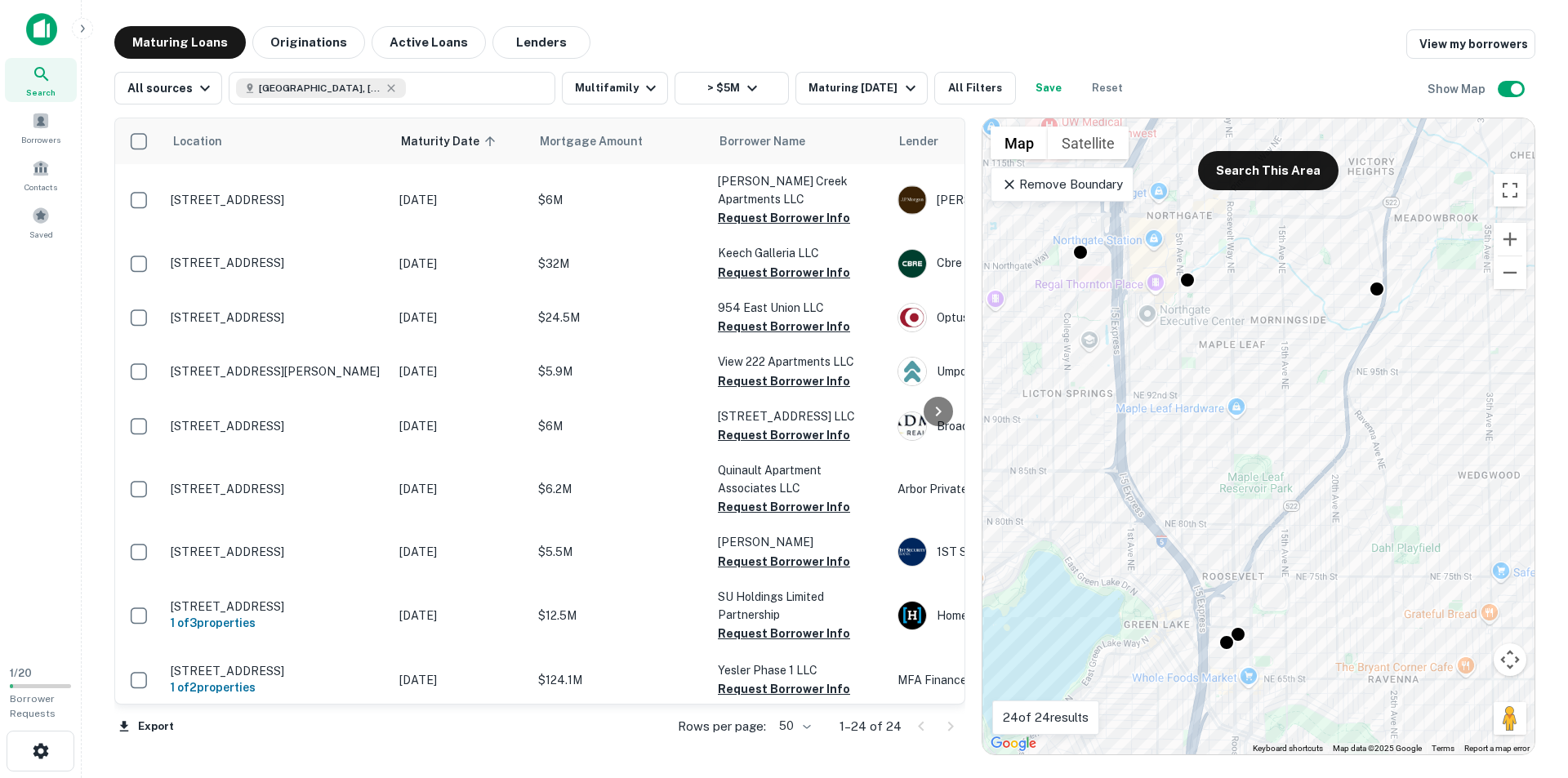
drag, startPoint x: 1270, startPoint y: 465, endPoint x: 1321, endPoint y: 247, distance: 223.9
click at [1320, 247] on div "To activate drag with keyboard, press Alt + Enter. Once in keyboard drag state,…" at bounding box center [1258, 436] width 552 height 636
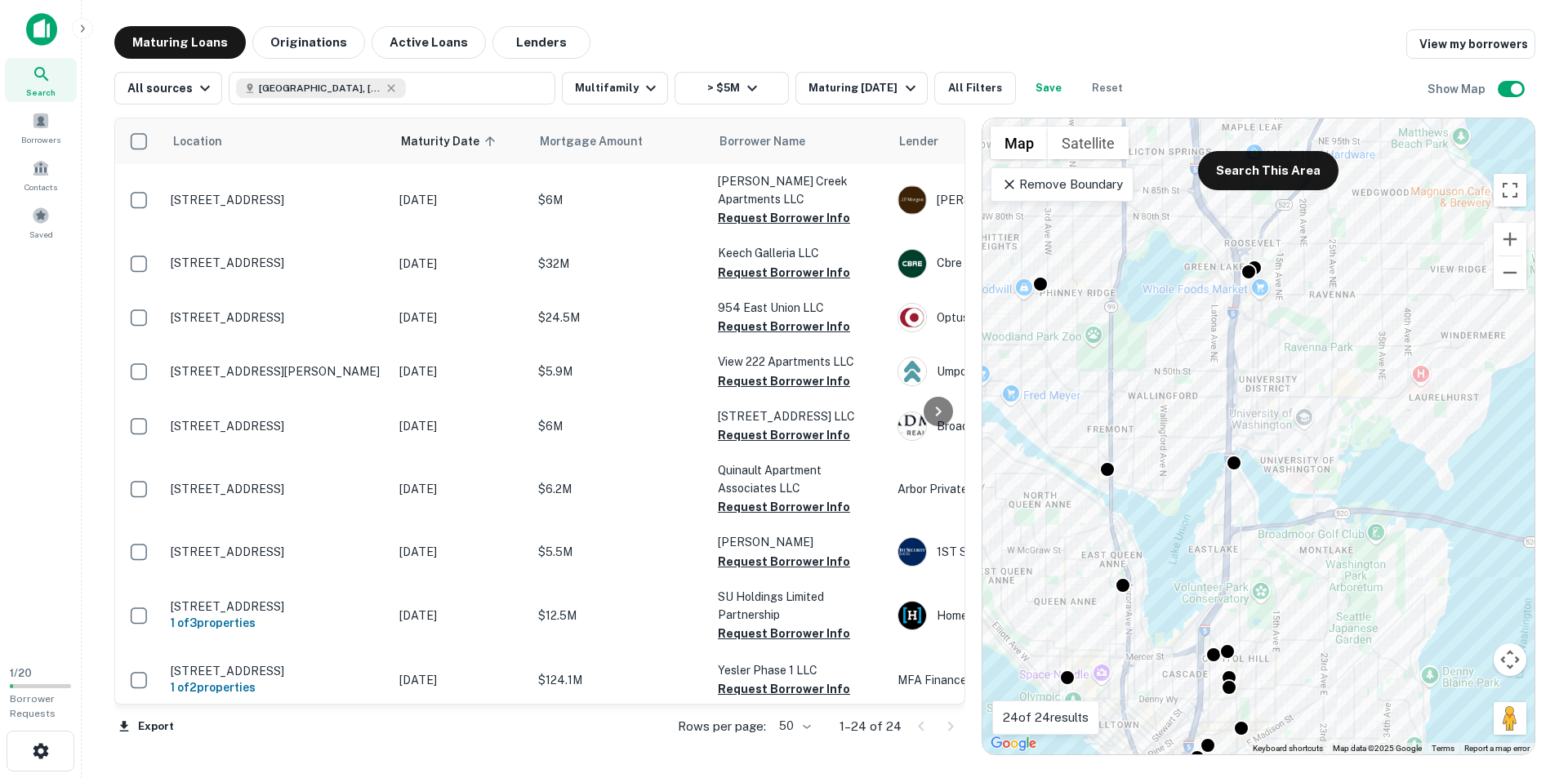
drag, startPoint x: 1195, startPoint y: 522, endPoint x: 1218, endPoint y: 351, distance: 172.5
click at [1218, 351] on div "To activate drag with keyboard, press Alt + Enter. Once in keyboard drag state,…" at bounding box center [1258, 436] width 552 height 636
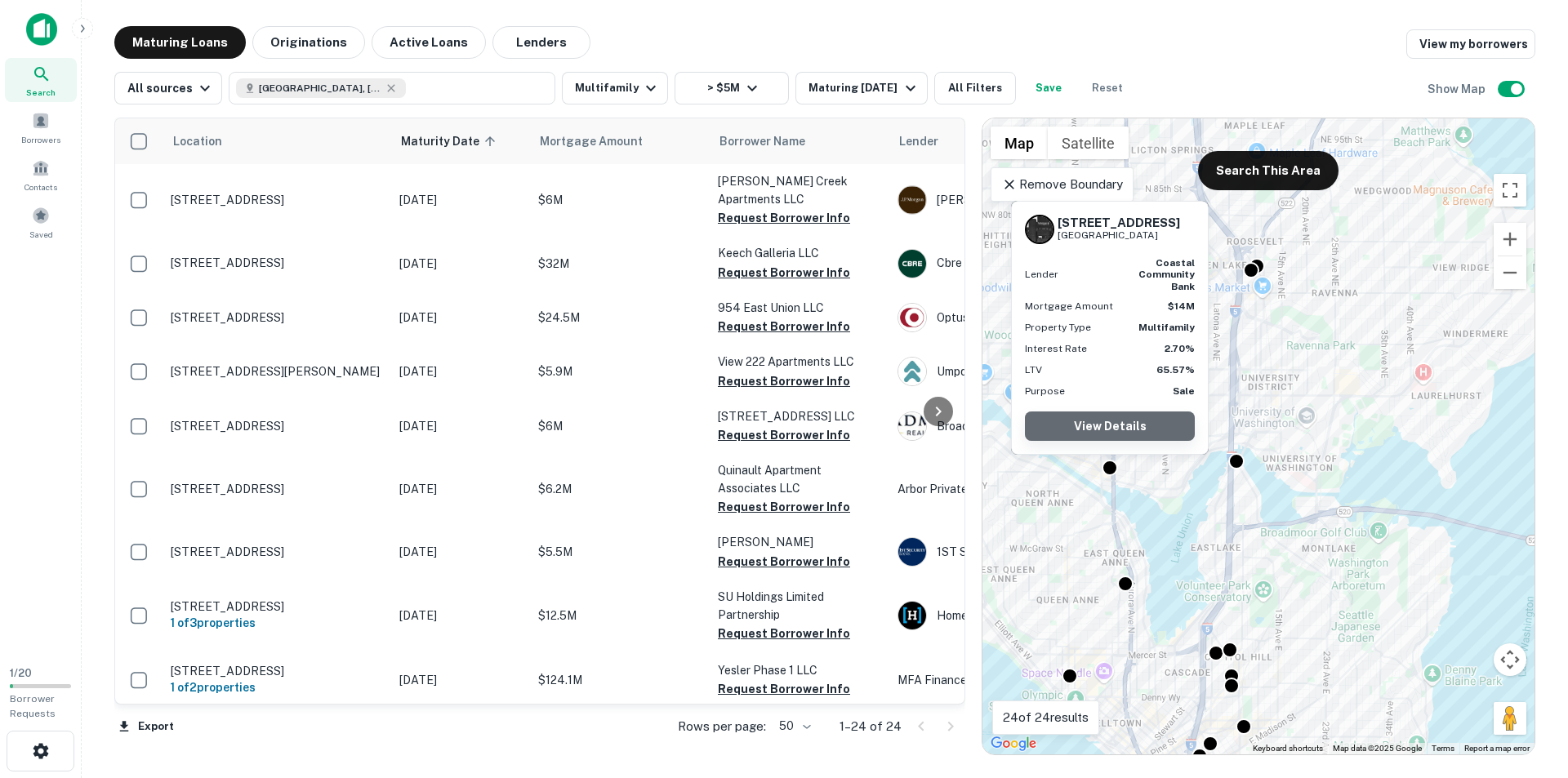
click at [1122, 430] on link "View Details" at bounding box center [1110, 426] width 170 height 29
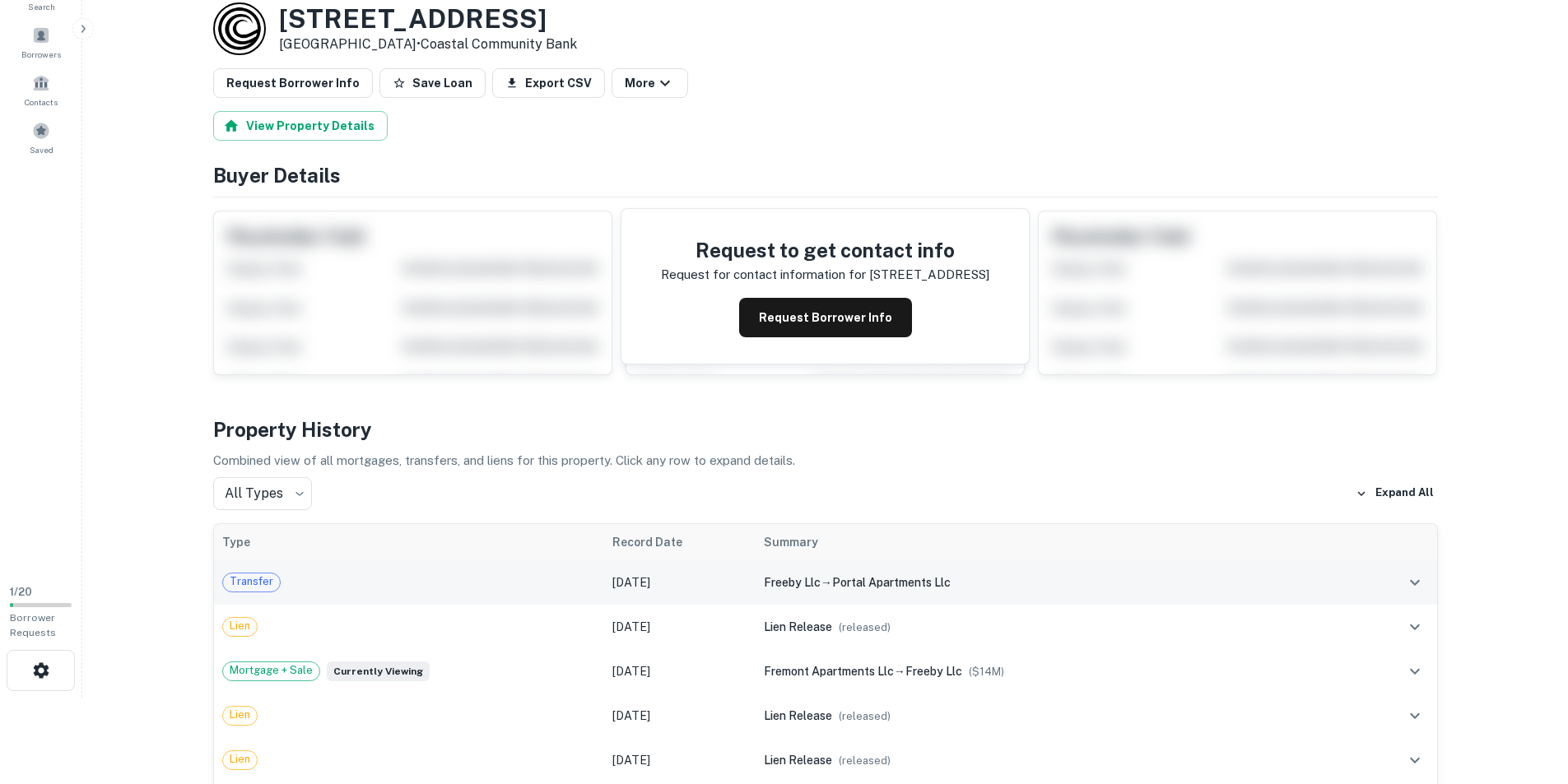
scroll to position [165, 0]
